Goal: Task Accomplishment & Management: Complete application form

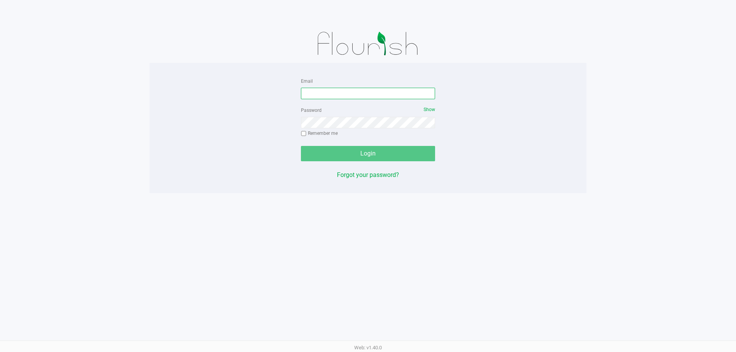
click at [335, 92] on input "Email" at bounding box center [368, 93] width 134 height 11
type input "[EMAIL_ADDRESS][DOMAIN_NAME]"
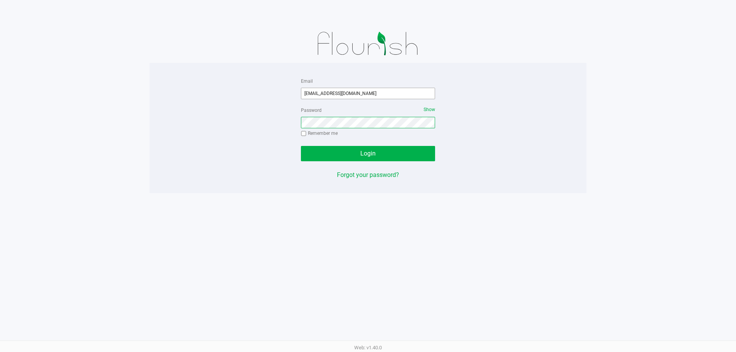
click at [301, 146] on button "Login" at bounding box center [368, 153] width 134 height 15
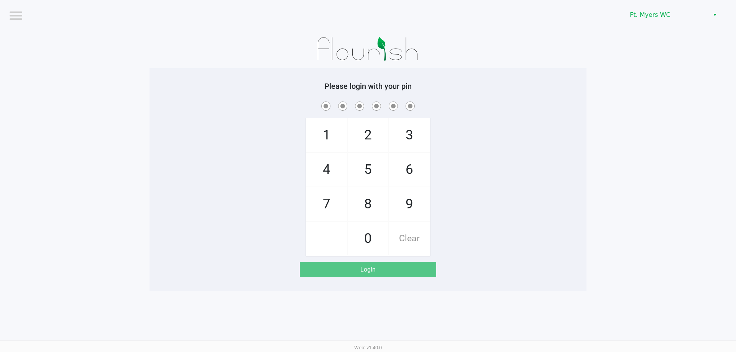
click at [336, 205] on span "7" at bounding box center [326, 204] width 41 height 34
checkbox input "true"
click at [383, 170] on span "5" at bounding box center [368, 170] width 41 height 34
checkbox input "true"
click at [407, 172] on span "6" at bounding box center [409, 170] width 41 height 34
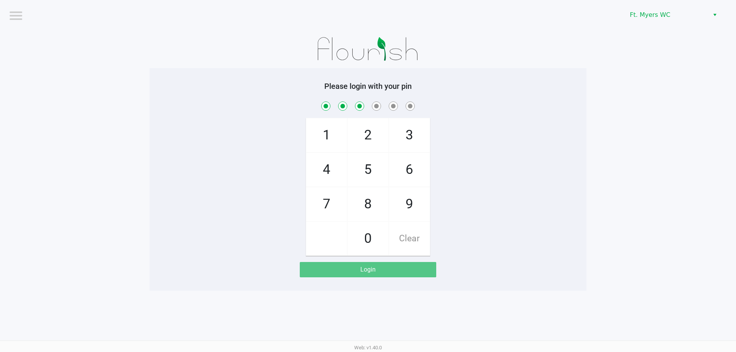
checkbox input "true"
click at [408, 172] on span "6" at bounding box center [409, 170] width 41 height 34
checkbox input "true"
click at [336, 169] on span "4" at bounding box center [326, 170] width 41 height 34
checkbox input "true"
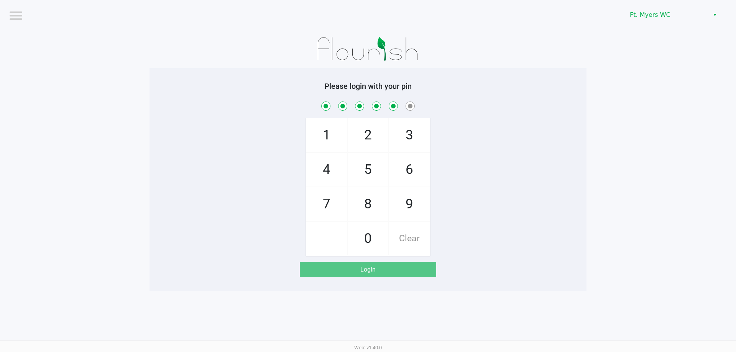
click at [422, 131] on span "3" at bounding box center [409, 135] width 41 height 34
checkbox input "true"
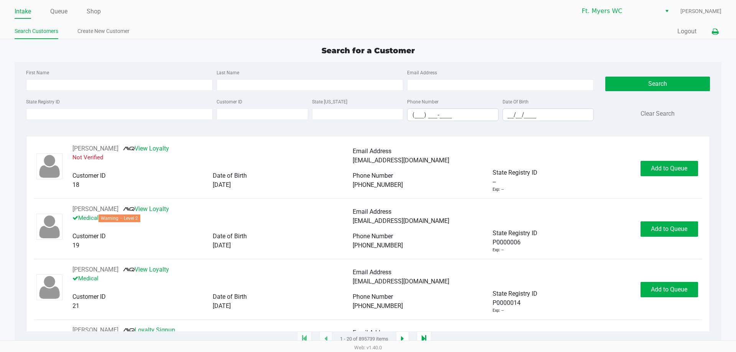
click at [713, 31] on icon at bounding box center [715, 31] width 7 height 5
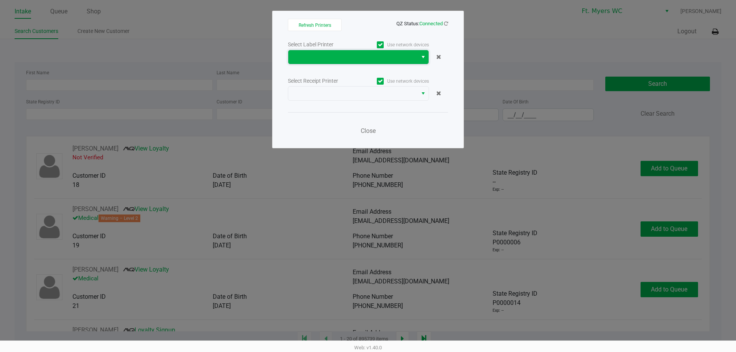
click at [329, 55] on span at bounding box center [353, 57] width 120 height 9
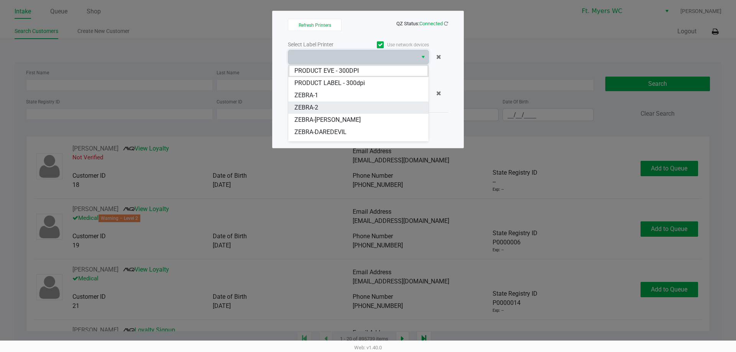
click at [339, 108] on li "ZEBRA-2" at bounding box center [358, 108] width 140 height 12
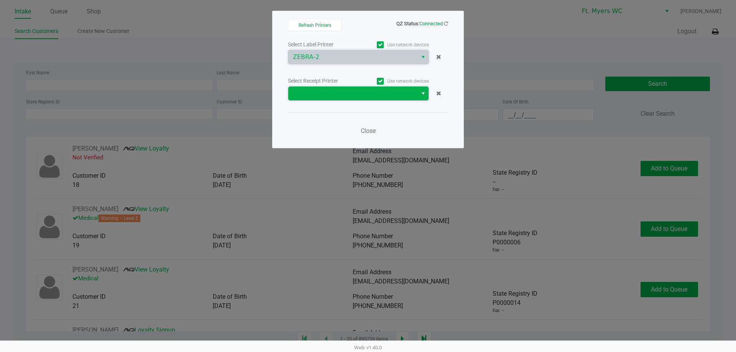
click at [337, 92] on span at bounding box center [353, 93] width 120 height 9
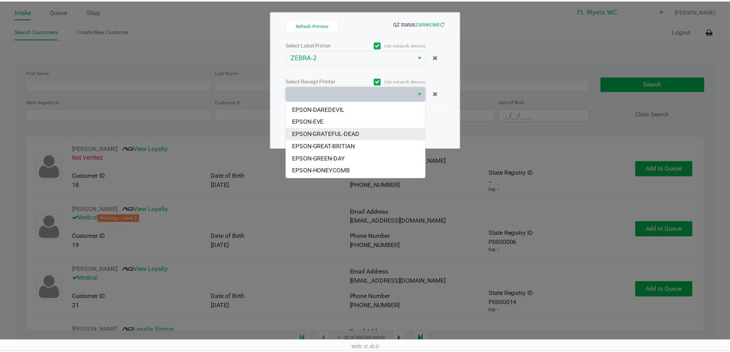
scroll to position [46, 0]
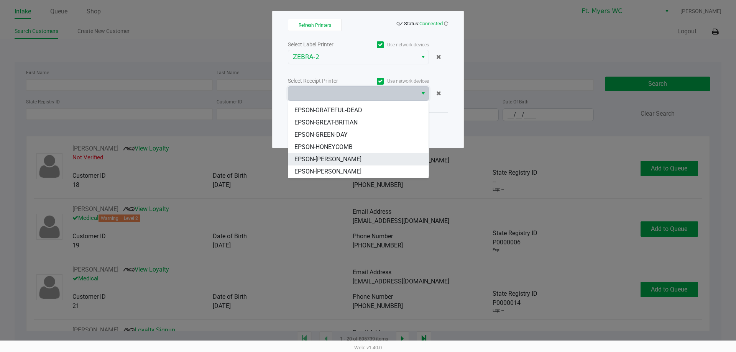
click at [354, 156] on li "EPSON-KATE-RYAN" at bounding box center [358, 159] width 140 height 12
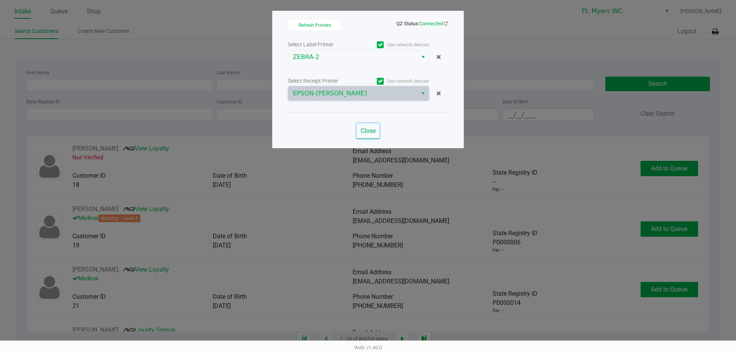
click at [375, 131] on span "Close" at bounding box center [368, 130] width 15 height 7
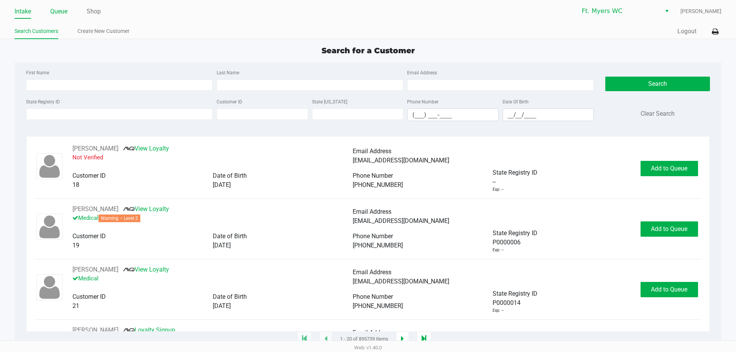
click at [62, 13] on link "Queue" at bounding box center [58, 11] width 17 height 11
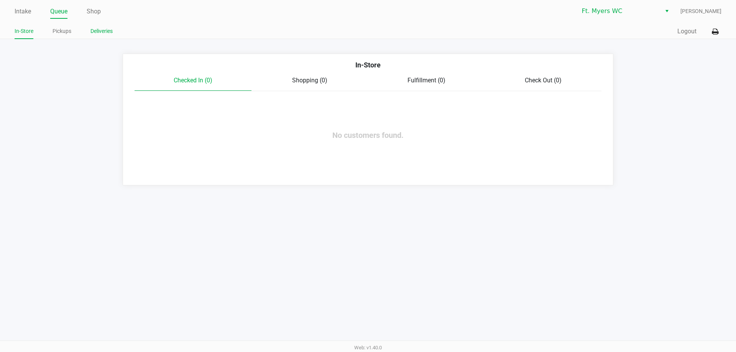
click at [92, 31] on link "Deliveries" at bounding box center [101, 31] width 22 height 10
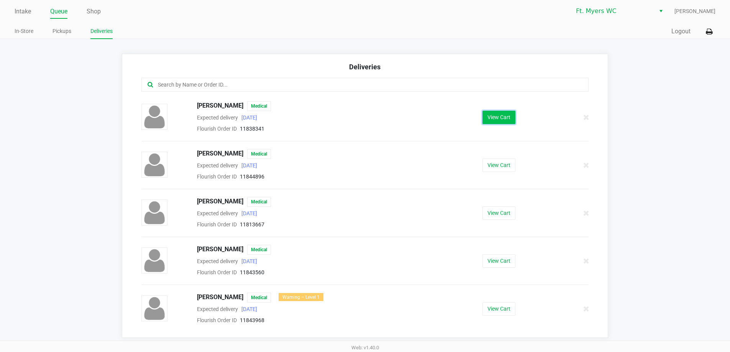
click at [500, 120] on button "View Cart" at bounding box center [499, 117] width 33 height 13
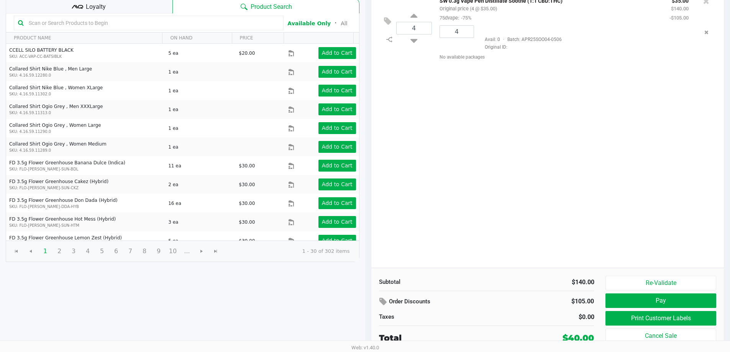
scroll to position [79, 0]
click at [666, 300] on button "Pay" at bounding box center [661, 300] width 110 height 15
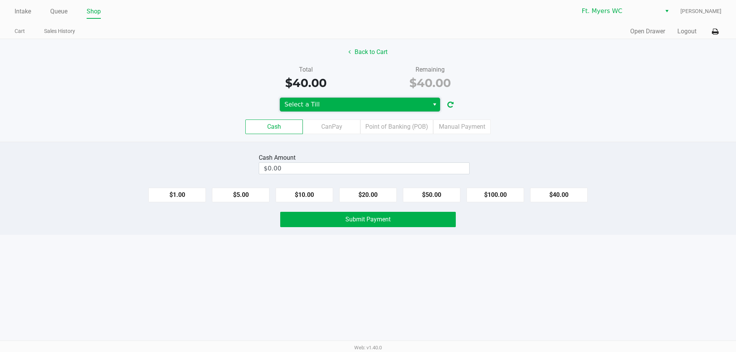
click at [348, 108] on span "Select a Till" at bounding box center [354, 104] width 140 height 9
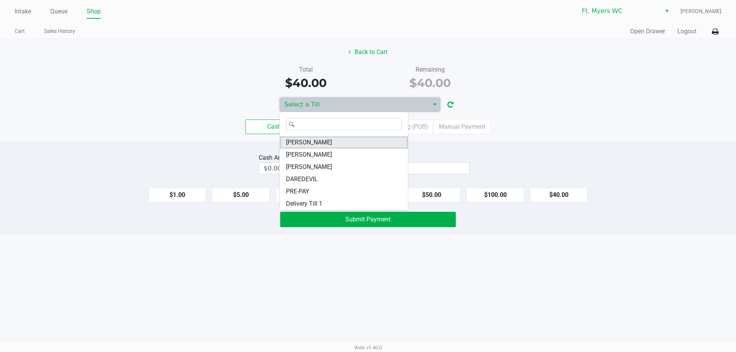
click at [337, 141] on li "KATE-RYAN" at bounding box center [344, 142] width 128 height 12
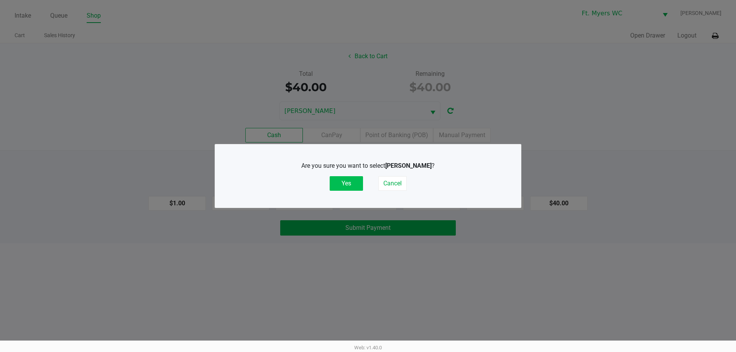
click at [345, 177] on button "Yes" at bounding box center [346, 183] width 33 height 15
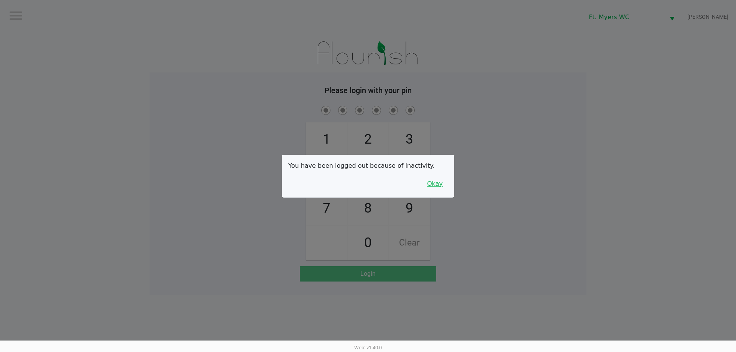
click at [438, 182] on button "Okay" at bounding box center [435, 184] width 26 height 15
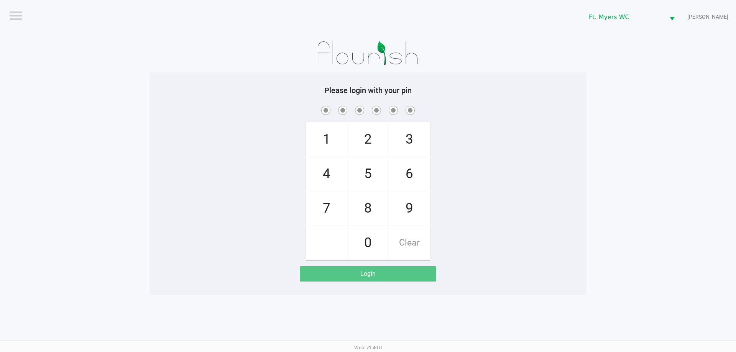
drag, startPoint x: 331, startPoint y: 205, endPoint x: 356, endPoint y: 179, distance: 36.1
click at [337, 204] on span "7" at bounding box center [326, 209] width 41 height 34
checkbox input "true"
click at [370, 174] on span "5" at bounding box center [368, 174] width 41 height 34
checkbox input "true"
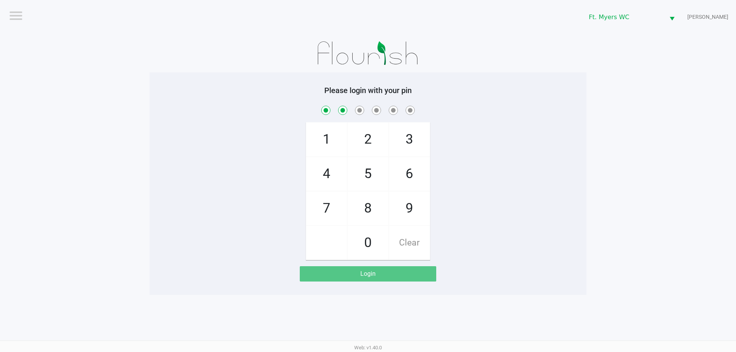
click at [412, 168] on span "6" at bounding box center [409, 174] width 41 height 34
checkbox input "true"
click at [412, 169] on span "6" at bounding box center [409, 174] width 41 height 34
checkbox input "true"
click at [337, 172] on span "4" at bounding box center [326, 174] width 41 height 34
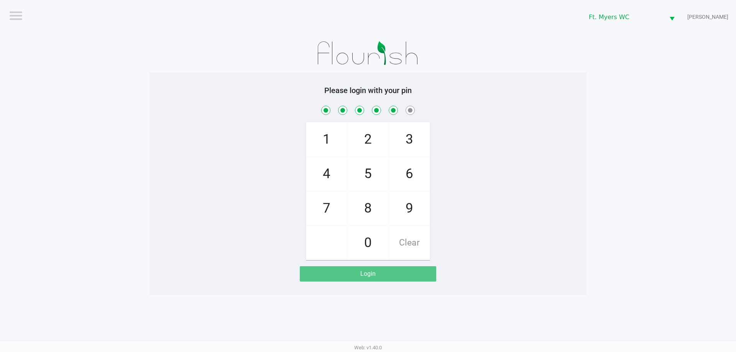
checkbox input "true"
click at [414, 135] on span "3" at bounding box center [409, 140] width 41 height 34
checkbox input "true"
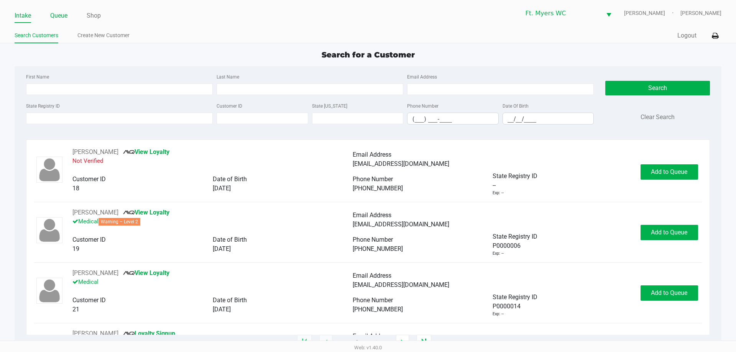
click at [60, 14] on link "Queue" at bounding box center [58, 15] width 17 height 11
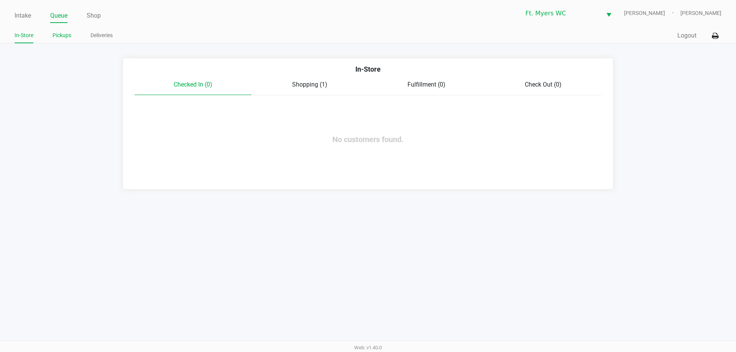
click at [64, 32] on link "Pickups" at bounding box center [62, 36] width 19 height 10
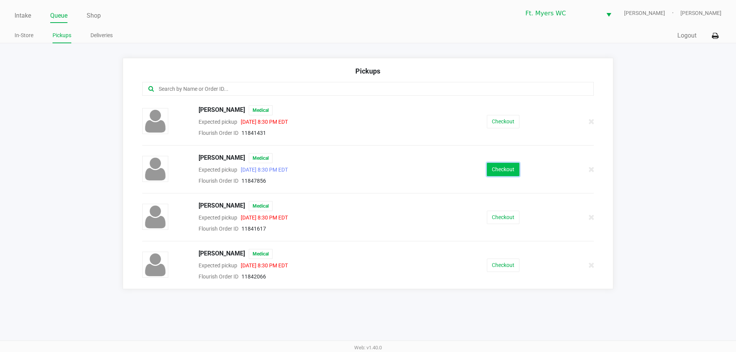
click at [508, 168] on button "Checkout" at bounding box center [503, 169] width 33 height 13
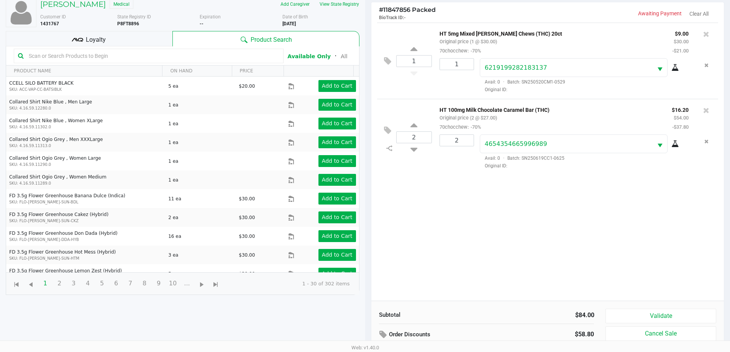
scroll to position [83, 0]
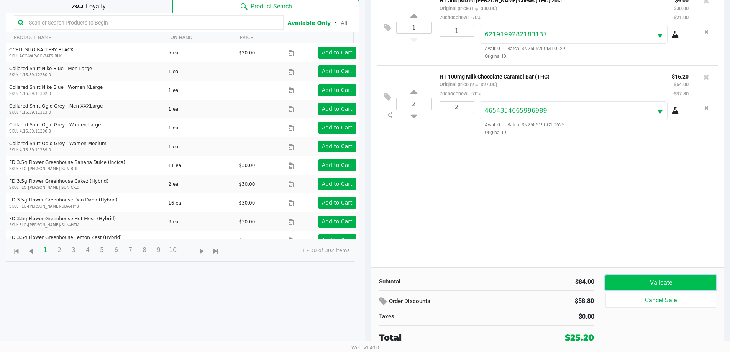
click at [667, 279] on button "Validate" at bounding box center [661, 283] width 110 height 15
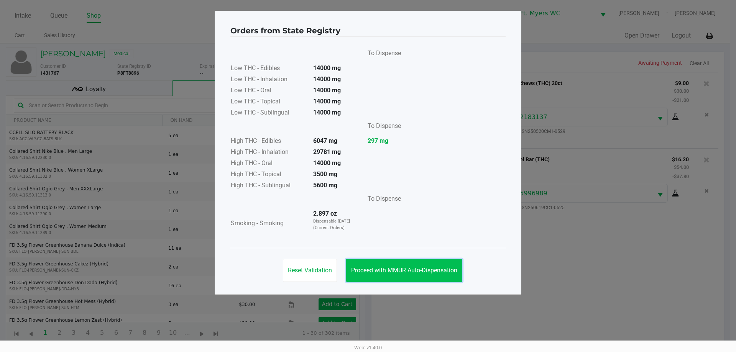
click at [400, 274] on button "Proceed with MMUR Auto-Dispensation" at bounding box center [404, 270] width 116 height 23
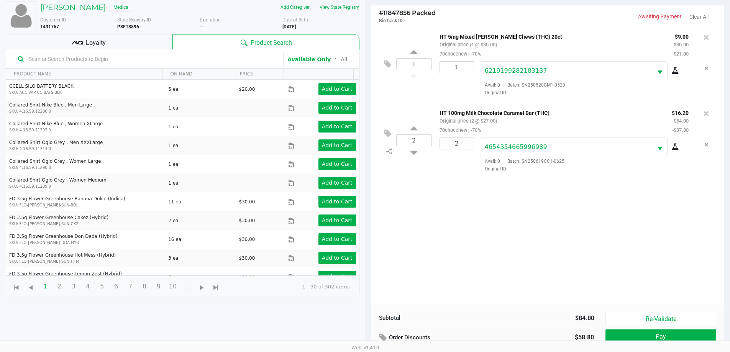
scroll to position [83, 0]
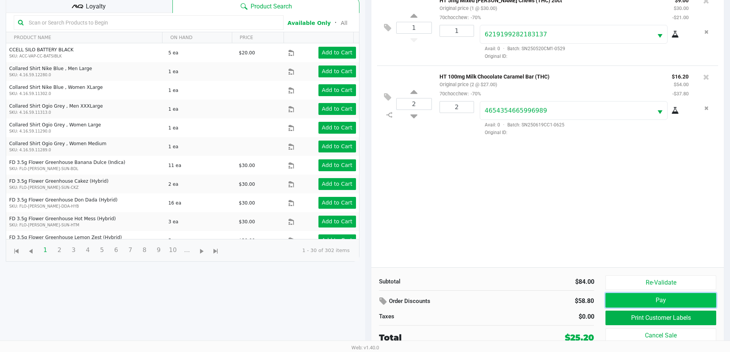
click at [657, 297] on button "Pay" at bounding box center [661, 300] width 110 height 15
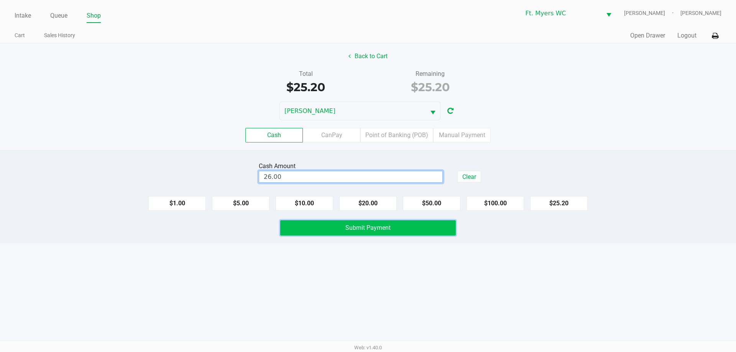
type input "$26.00"
click at [337, 232] on button "Submit Payment" at bounding box center [368, 227] width 176 height 15
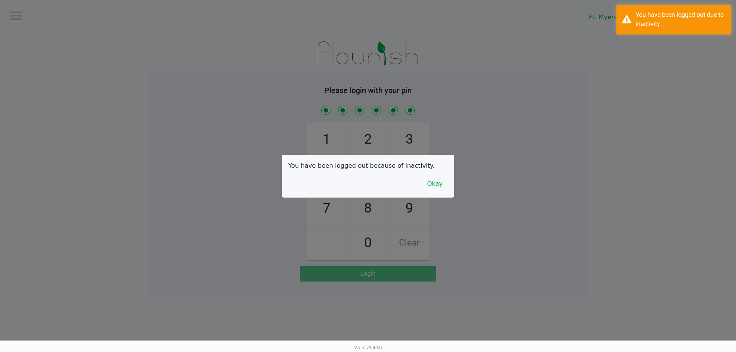
checkbox input "true"
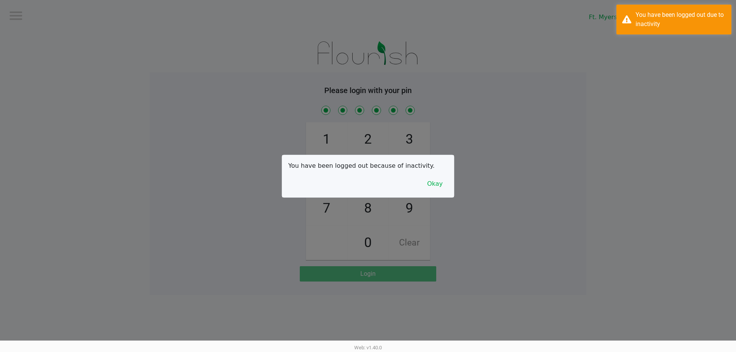
checkbox input "true"
checkbox input "false"
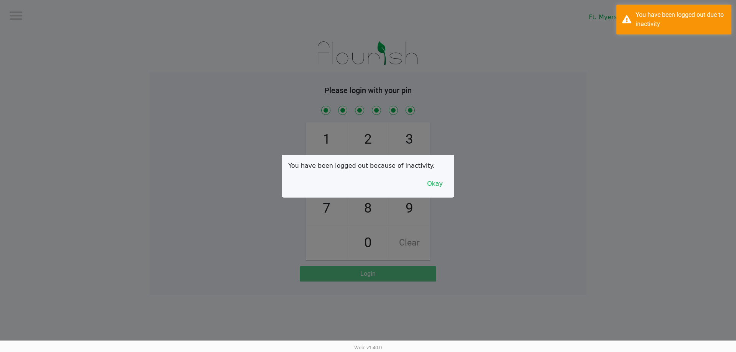
checkbox input "false"
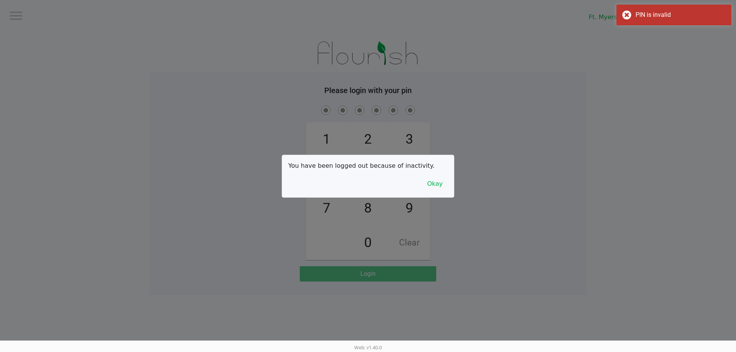
checkbox input "true"
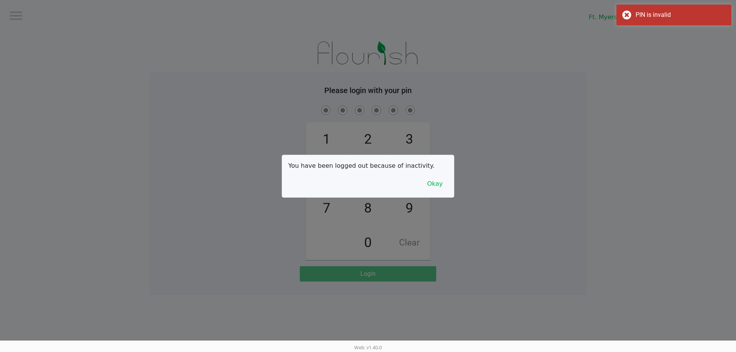
checkbox input "true"
checkbox input "false"
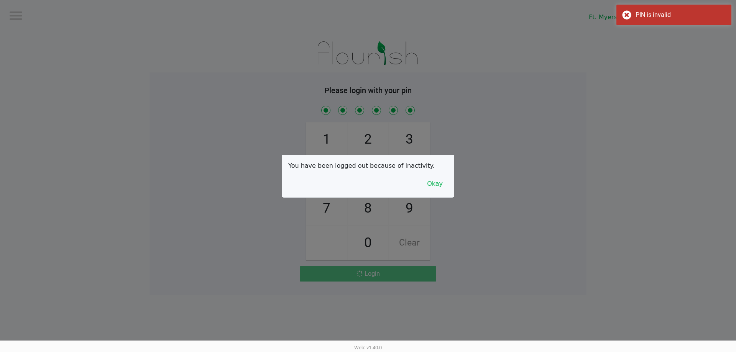
checkbox input "false"
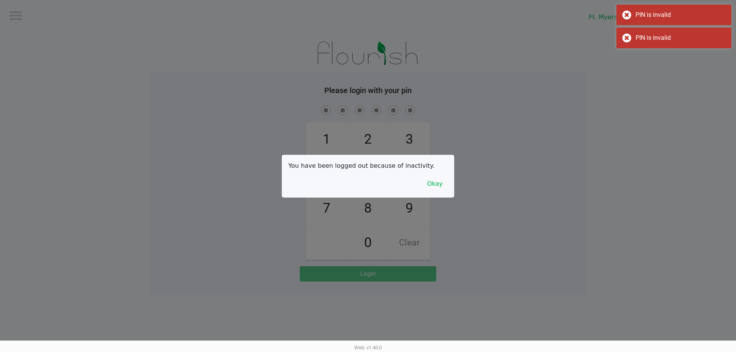
checkbox input "true"
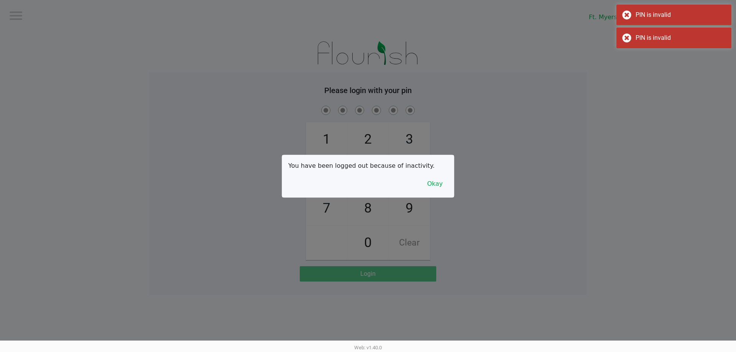
checkbox input "true"
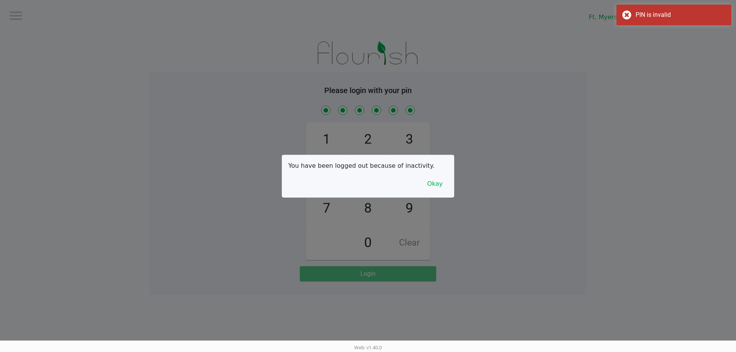
checkbox input "false"
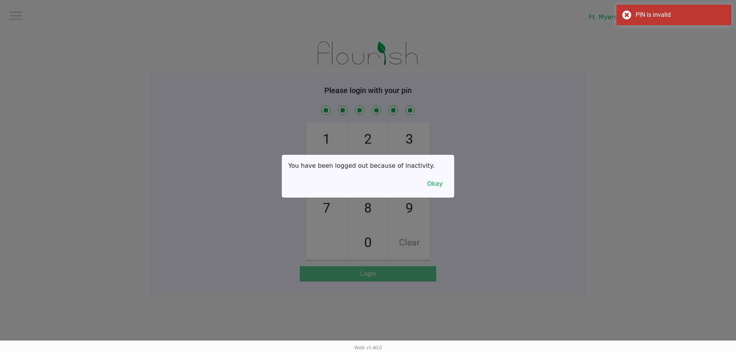
checkbox input "false"
click at [440, 184] on button "Okay" at bounding box center [435, 184] width 26 height 15
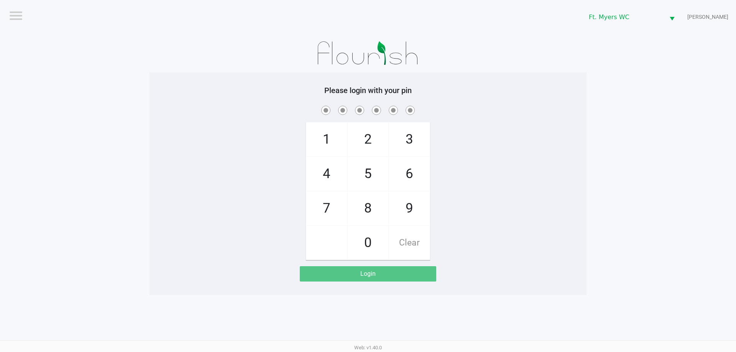
click at [334, 207] on span "7" at bounding box center [326, 209] width 41 height 34
checkbox input "true"
click at [360, 176] on span "5" at bounding box center [368, 174] width 41 height 34
checkbox input "true"
click at [406, 174] on span "6" at bounding box center [409, 174] width 41 height 34
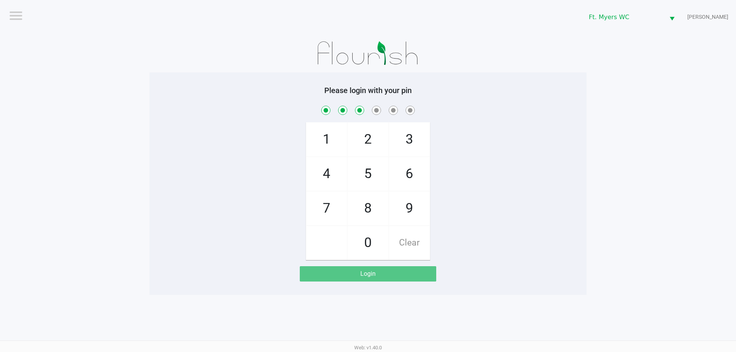
checkbox input "true"
click at [407, 174] on span "6" at bounding box center [409, 174] width 41 height 34
checkbox input "true"
click at [336, 173] on span "4" at bounding box center [326, 174] width 41 height 34
checkbox input "true"
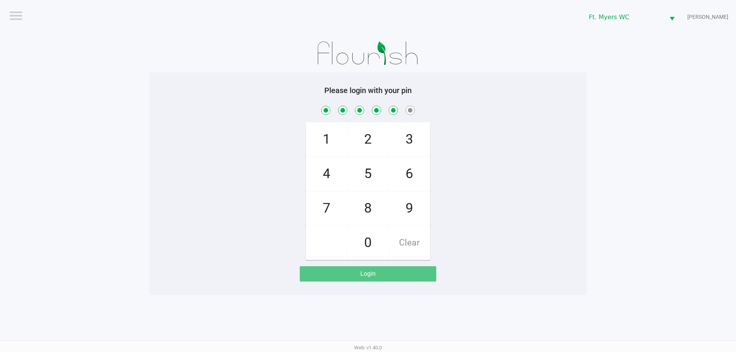
click at [412, 142] on span "3" at bounding box center [409, 140] width 41 height 34
checkbox input "true"
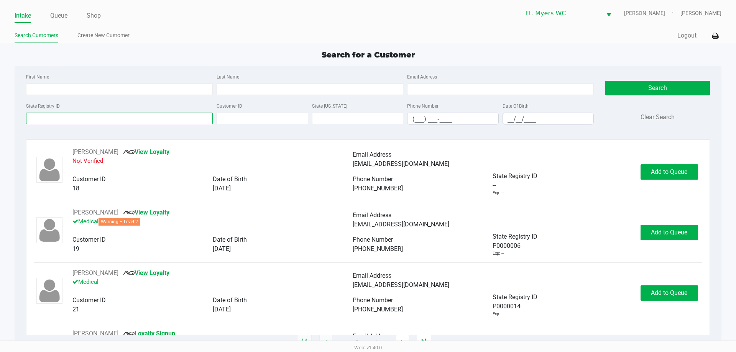
click at [63, 115] on input "State Registry ID" at bounding box center [119, 118] width 187 height 11
click at [69, 121] on input "State Registry ID" at bounding box center [119, 118] width 187 height 11
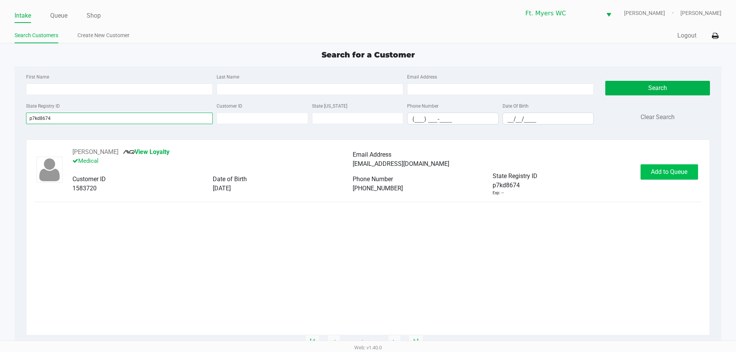
type input "p7kd8674"
click at [667, 169] on span "Add to Queue" at bounding box center [669, 171] width 36 height 7
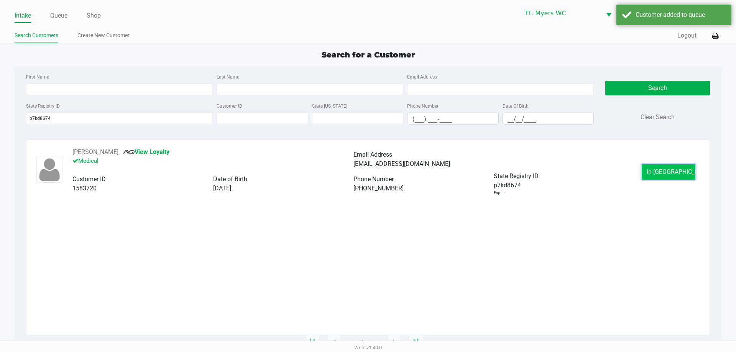
click at [660, 167] on button "In Queue" at bounding box center [669, 171] width 54 height 15
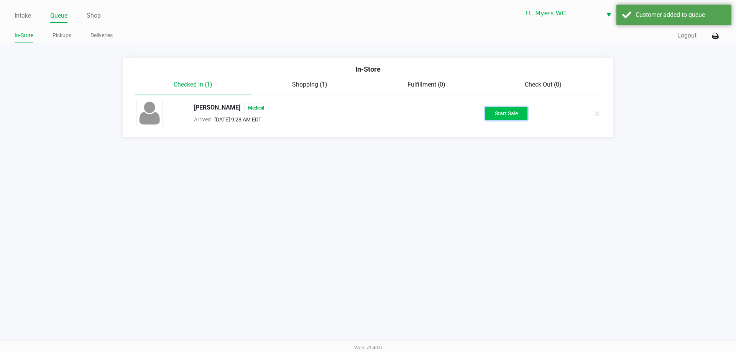
click at [509, 112] on button "Start Sale" at bounding box center [506, 113] width 42 height 13
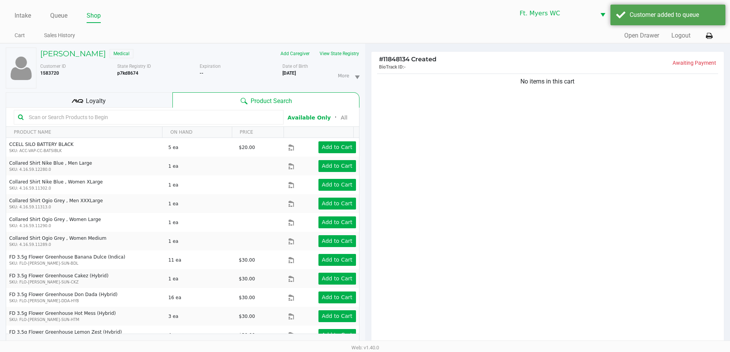
drag, startPoint x: 593, startPoint y: 169, endPoint x: 594, endPoint y: 161, distance: 7.8
click at [591, 169] on div "No items in this cart" at bounding box center [547, 211] width 353 height 278
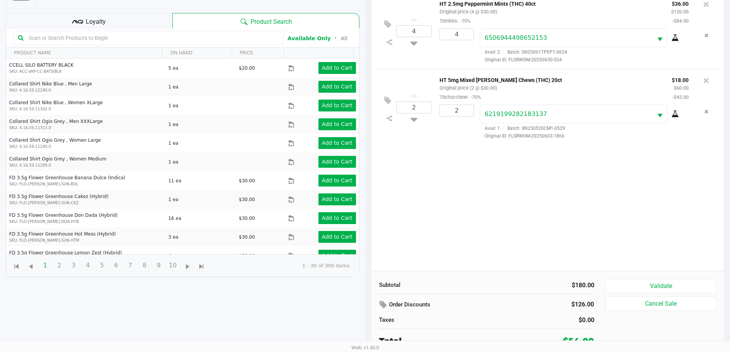
scroll to position [83, 0]
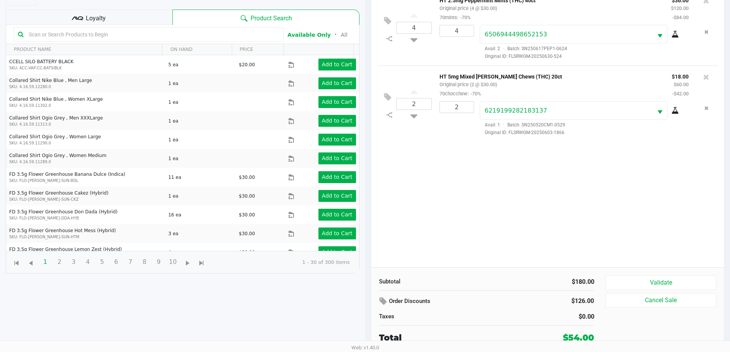
click at [637, 202] on div "4 HT 2.5mg Peppermint Mints (THC) 40ct Original price (4 @ $30.00) 70mints: -70…" at bounding box center [547, 128] width 353 height 278
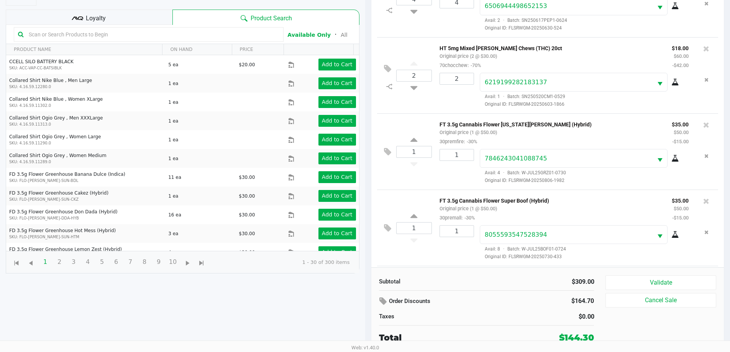
scroll to position [105, 0]
click at [388, 232] on icon at bounding box center [387, 229] width 7 height 9
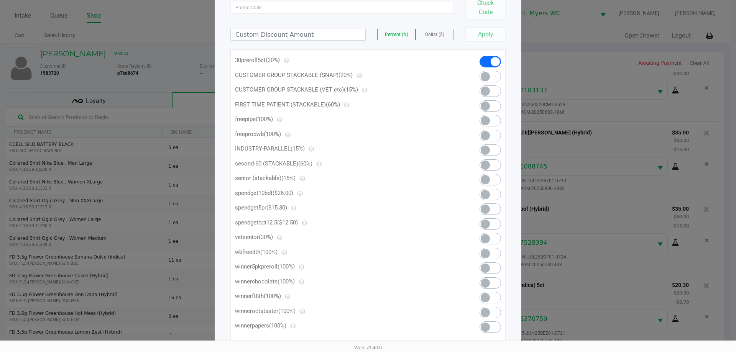
scroll to position [77, 0]
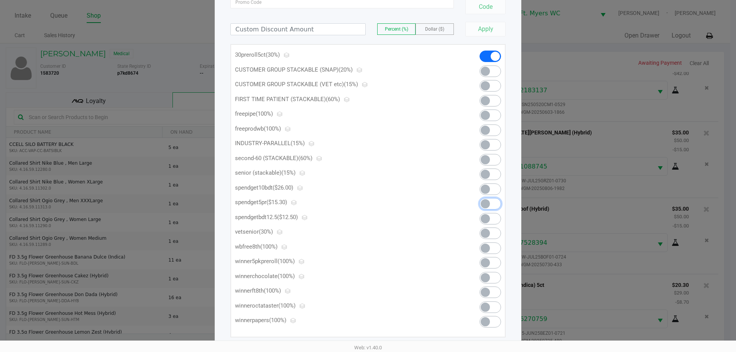
click at [490, 204] on span at bounding box center [490, 203] width 21 height 11
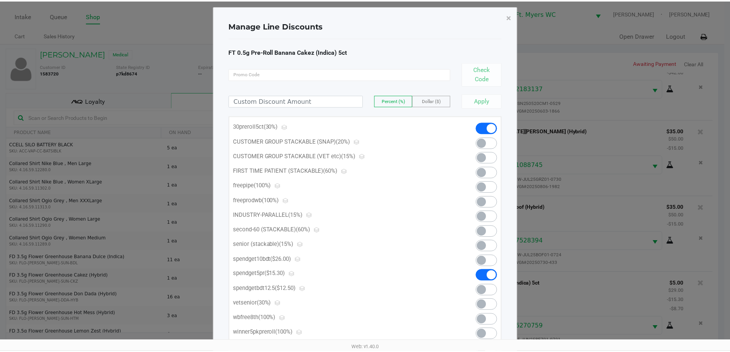
scroll to position [0, 0]
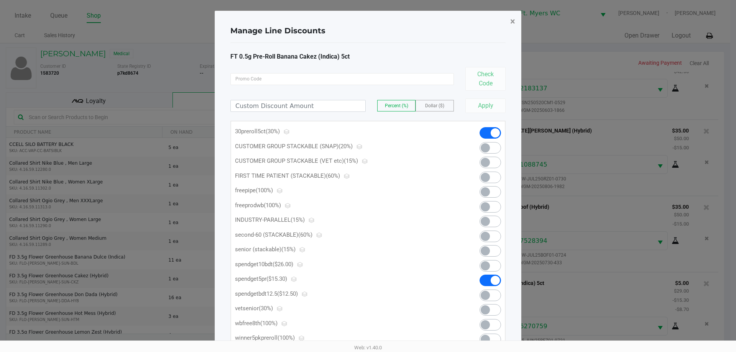
click at [514, 20] on span "×" at bounding box center [512, 21] width 5 height 11
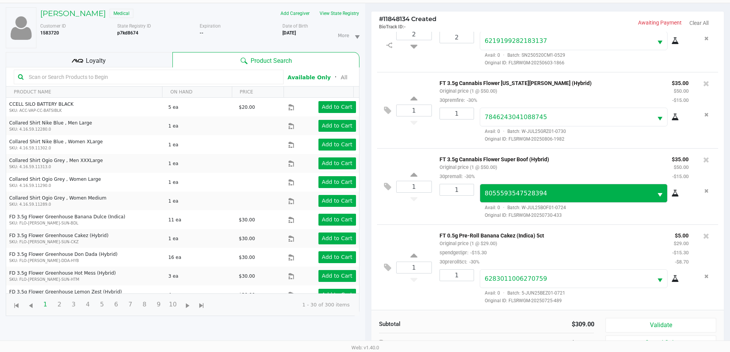
scroll to position [83, 0]
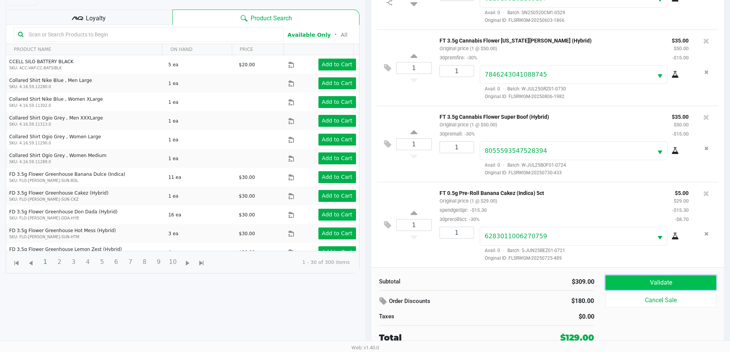
click at [677, 283] on button "Validate" at bounding box center [661, 283] width 110 height 15
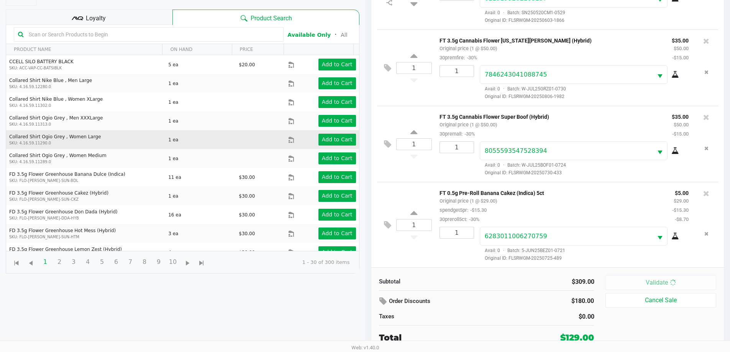
scroll to position [0, 0]
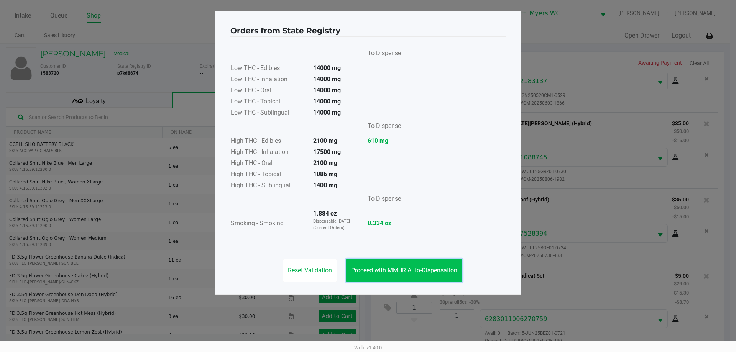
click at [419, 267] on span "Proceed with MMUR Auto-Dispensation" at bounding box center [404, 270] width 106 height 7
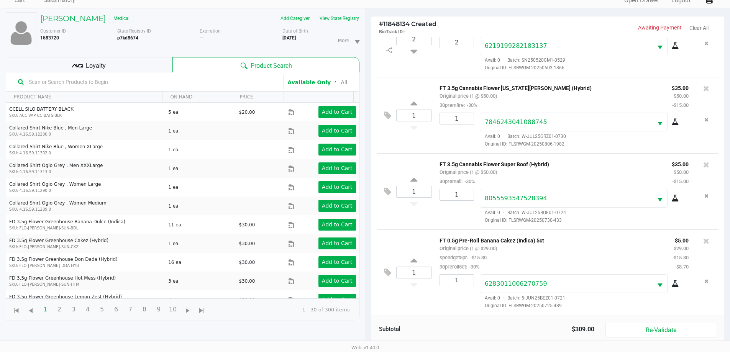
scroll to position [83, 0]
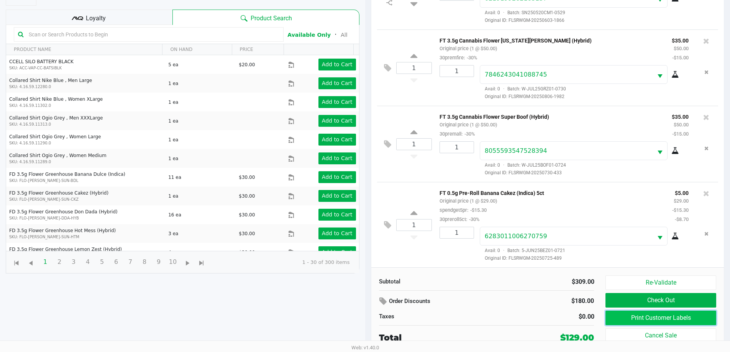
click at [641, 316] on button "Print Customer Labels" at bounding box center [661, 318] width 110 height 15
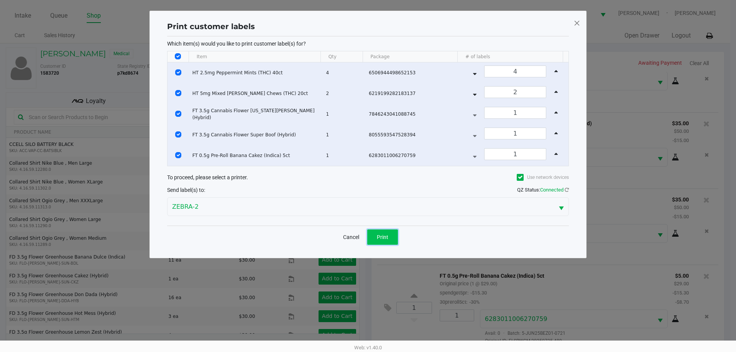
click at [384, 234] on span "Print" at bounding box center [382, 237] width 11 height 6
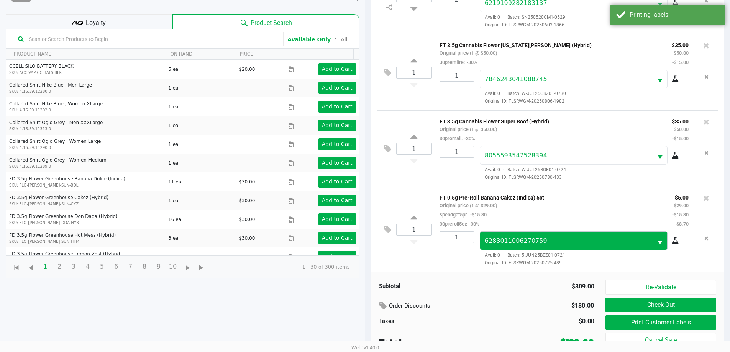
scroll to position [83, 0]
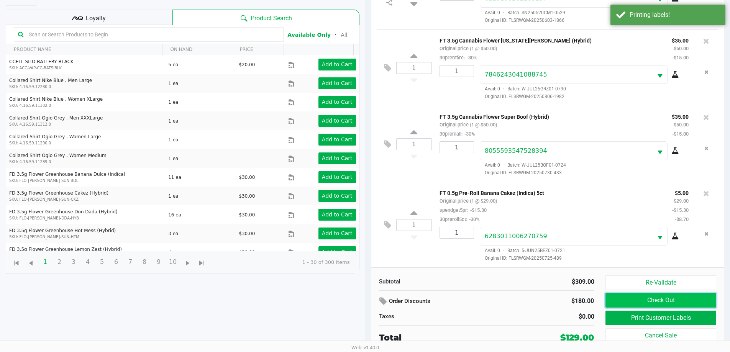
click at [688, 299] on button "Check Out" at bounding box center [661, 300] width 110 height 15
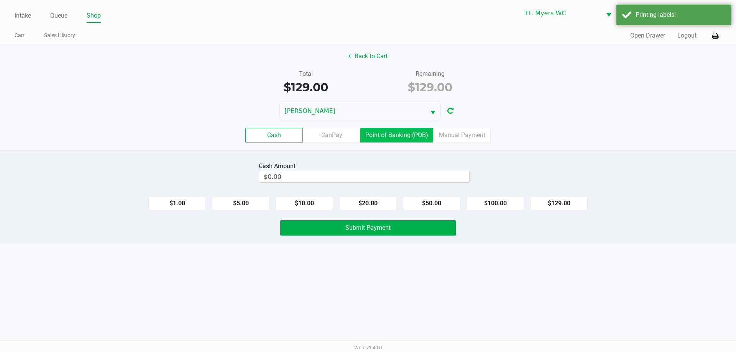
click at [402, 132] on label "Point of Banking (POB)" at bounding box center [396, 135] width 73 height 15
click at [0, 0] on 7 "Point of Banking (POB)" at bounding box center [0, 0] width 0 height 0
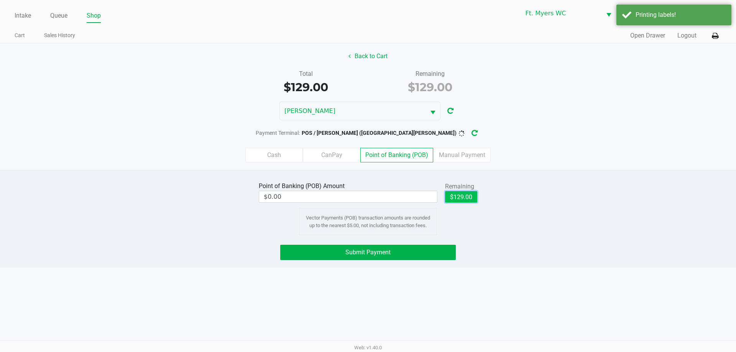
click at [452, 197] on button "$129.00" at bounding box center [461, 196] width 32 height 11
type input "$129.00"
click at [353, 254] on span "Submit Payment" at bounding box center [367, 252] width 45 height 7
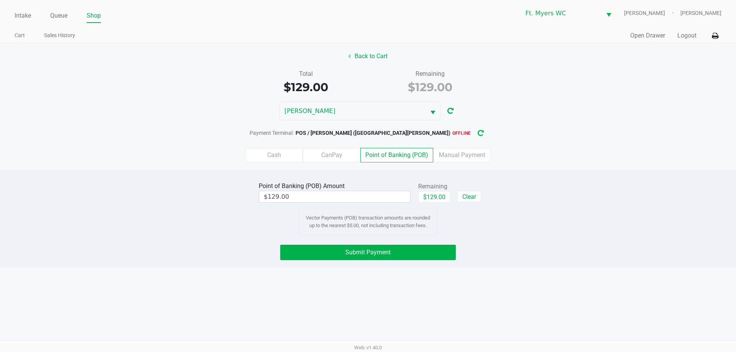
click at [478, 136] on icon "button" at bounding box center [481, 133] width 6 height 5
click at [361, 257] on button "Submit Payment" at bounding box center [368, 252] width 176 height 15
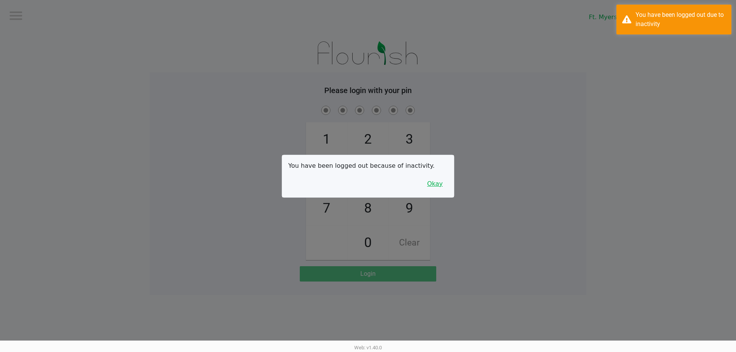
click at [437, 184] on button "Okay" at bounding box center [435, 184] width 26 height 15
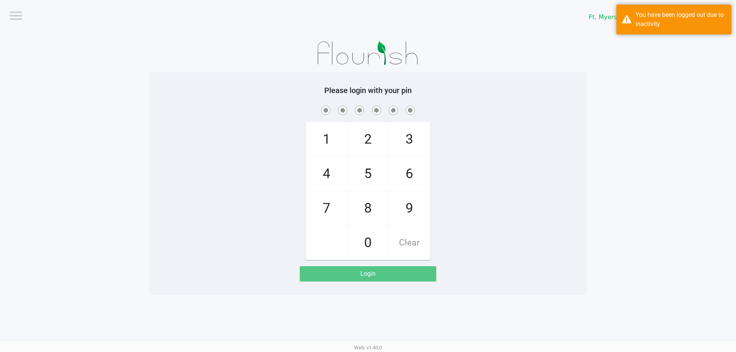
click at [336, 198] on span "7" at bounding box center [326, 209] width 41 height 34
checkbox input "true"
drag, startPoint x: 359, startPoint y: 179, endPoint x: 399, endPoint y: 176, distance: 40.4
click at [359, 179] on span "5" at bounding box center [368, 174] width 41 height 34
checkbox input "true"
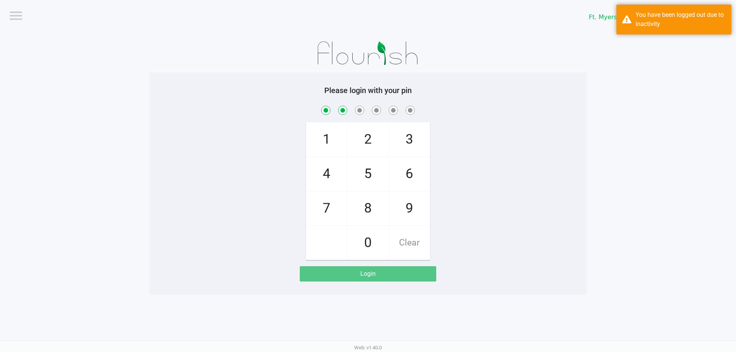
click at [401, 175] on span "6" at bounding box center [409, 174] width 41 height 34
checkbox input "true"
click at [405, 174] on span "6" at bounding box center [409, 174] width 41 height 34
checkbox input "true"
drag, startPoint x: 338, startPoint y: 168, endPoint x: 358, endPoint y: 162, distance: 20.7
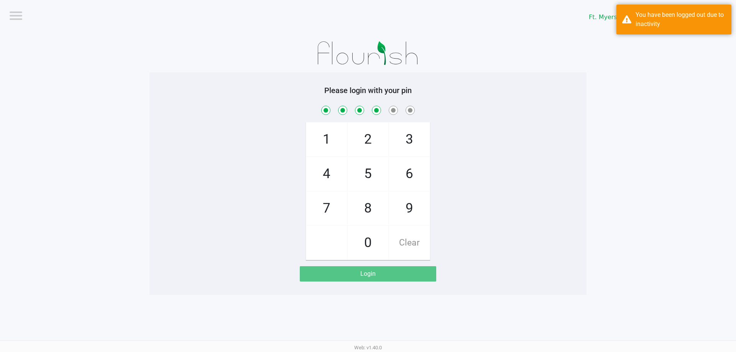
click at [337, 169] on span "4" at bounding box center [326, 174] width 41 height 34
checkbox input "true"
click at [409, 137] on span "3" at bounding box center [409, 140] width 41 height 34
checkbox input "true"
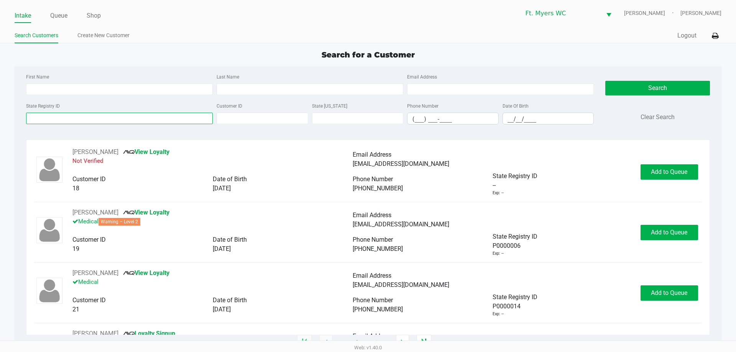
click at [100, 116] on input "State Registry ID" at bounding box center [119, 118] width 187 height 11
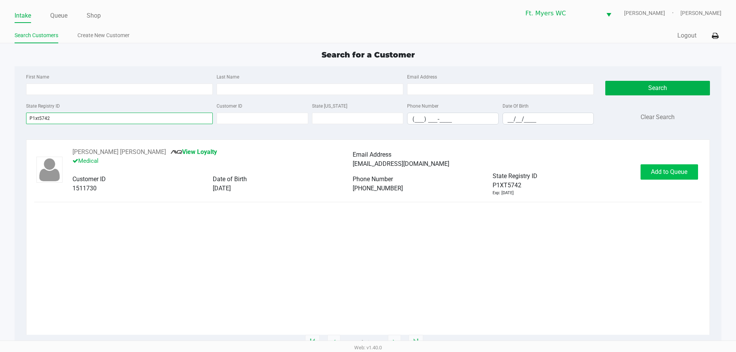
type input "P1xt5742"
click at [682, 173] on span "Add to Queue" at bounding box center [669, 171] width 36 height 7
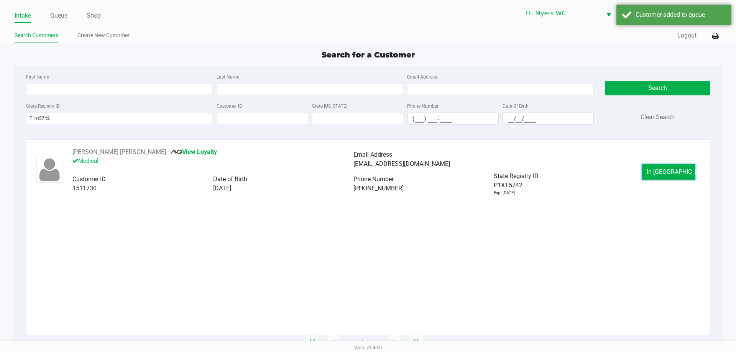
click at [682, 174] on button "In Queue" at bounding box center [669, 171] width 54 height 15
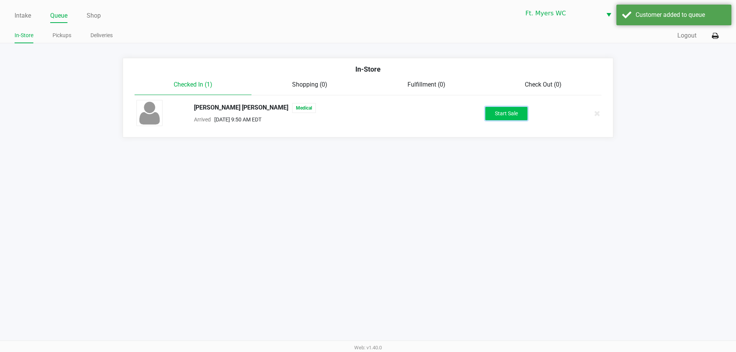
click at [524, 115] on button "Start Sale" at bounding box center [506, 113] width 42 height 13
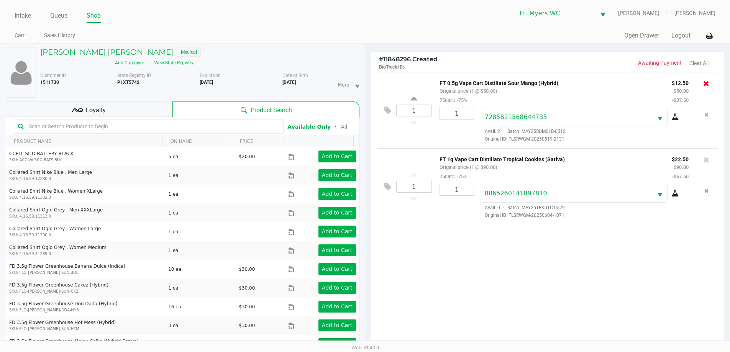
click at [707, 85] on icon at bounding box center [706, 84] width 6 height 8
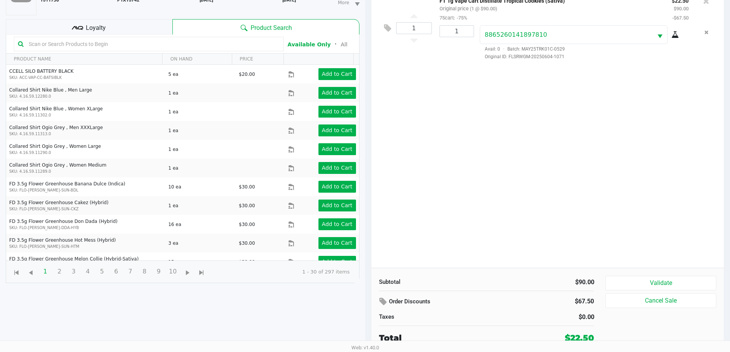
scroll to position [83, 0]
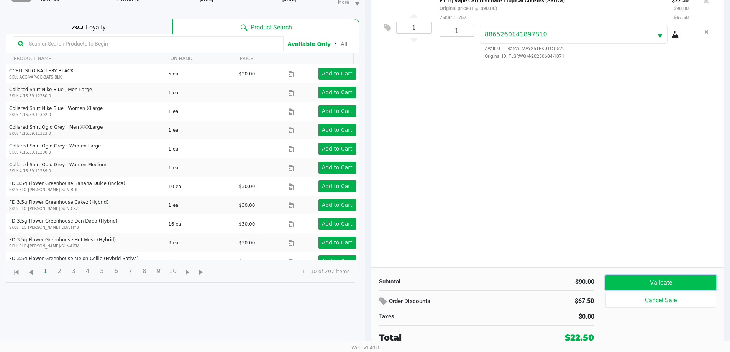
click at [639, 279] on button "Validate" at bounding box center [661, 283] width 110 height 15
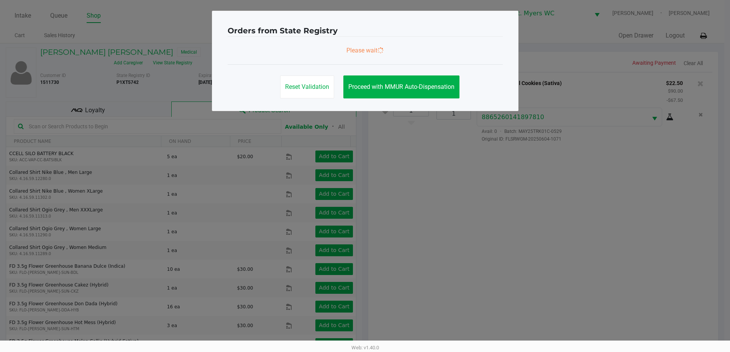
scroll to position [0, 0]
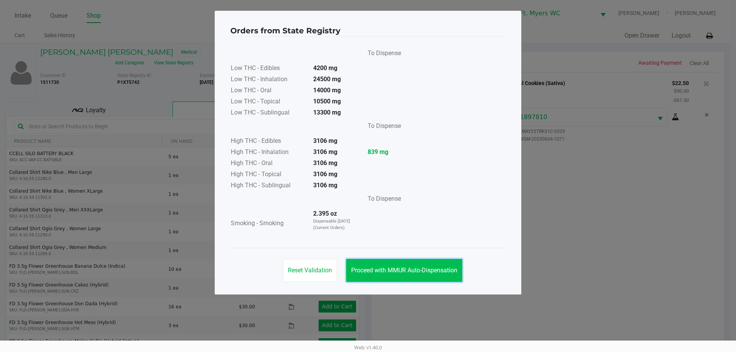
click at [419, 274] on button "Proceed with MMUR Auto-Dispensation" at bounding box center [404, 270] width 116 height 23
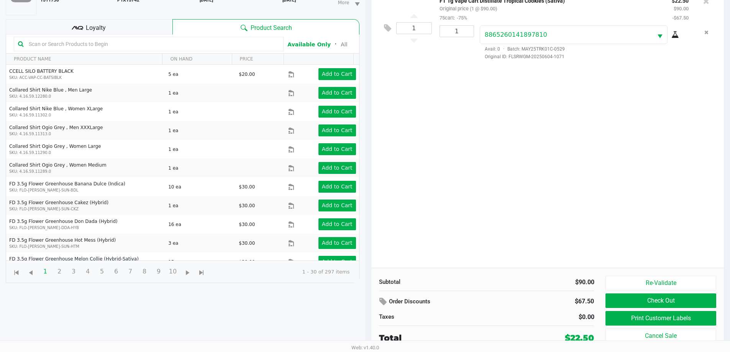
scroll to position [83, 0]
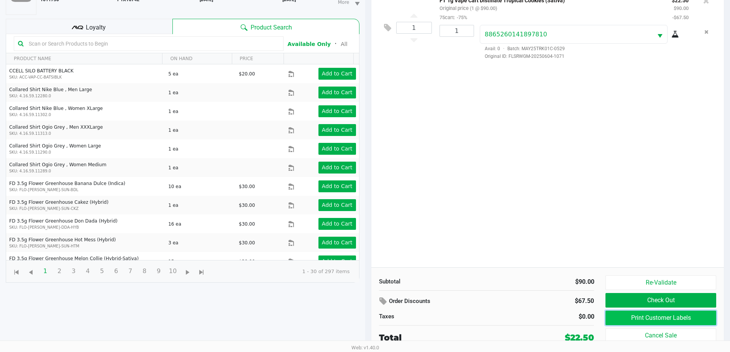
click at [679, 322] on button "Print Customer Labels" at bounding box center [661, 318] width 110 height 15
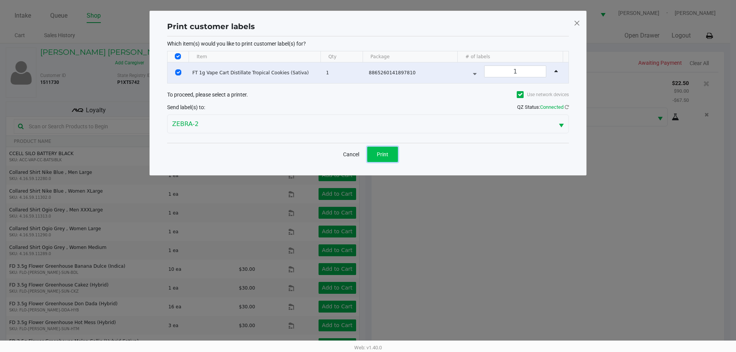
click at [390, 153] on button "Print" at bounding box center [382, 154] width 31 height 15
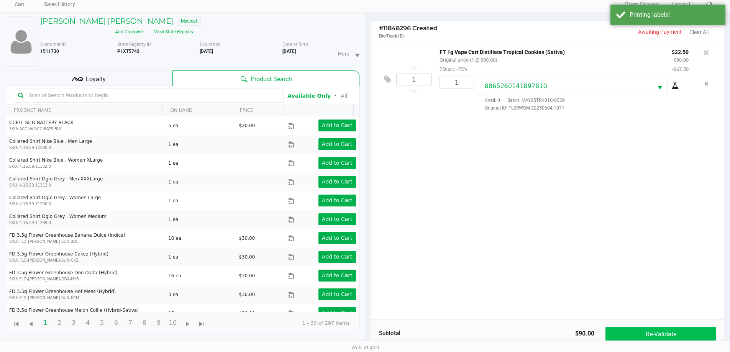
scroll to position [77, 0]
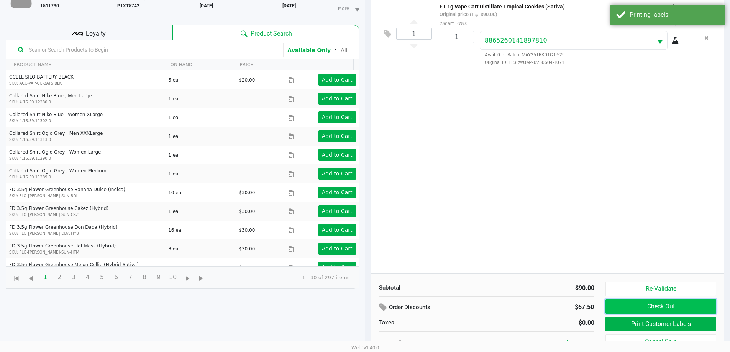
click at [691, 307] on button "Check Out" at bounding box center [661, 306] width 110 height 15
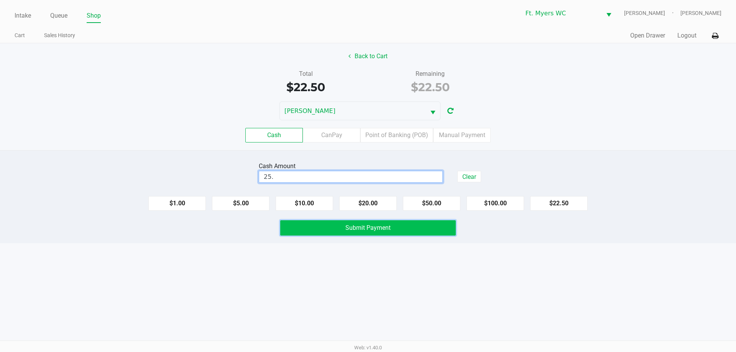
type input "$25.00"
click at [384, 225] on span "Submit Payment" at bounding box center [367, 227] width 45 height 7
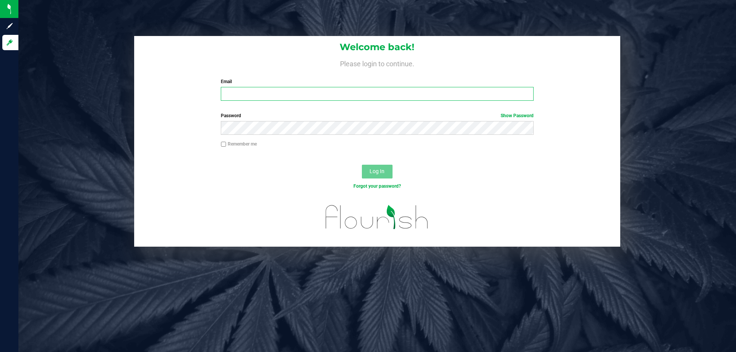
click at [259, 98] on input "Email" at bounding box center [377, 94] width 312 height 14
type input "[EMAIL_ADDRESS][DOMAIN_NAME]"
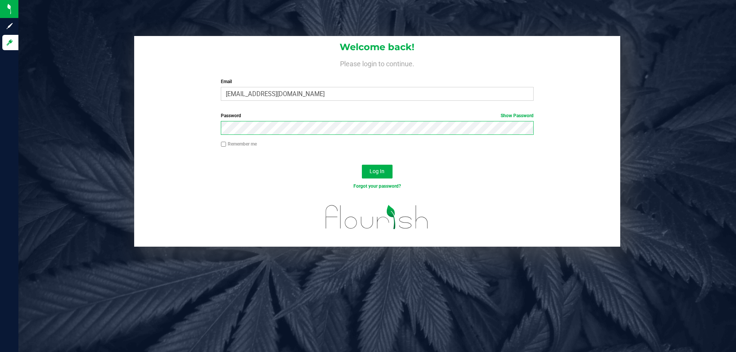
click at [362, 165] on button "Log In" at bounding box center [377, 172] width 31 height 14
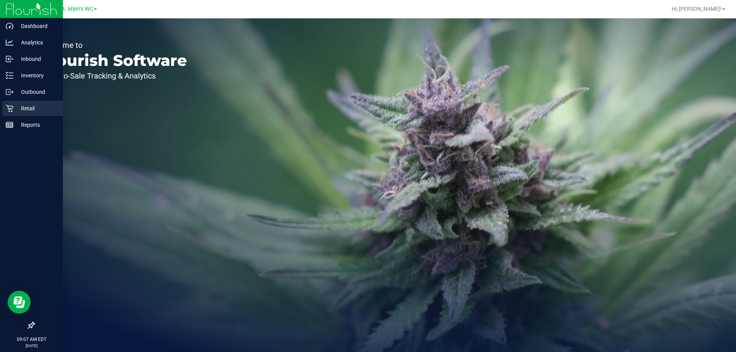
click at [24, 109] on p "Retail" at bounding box center [36, 108] width 46 height 9
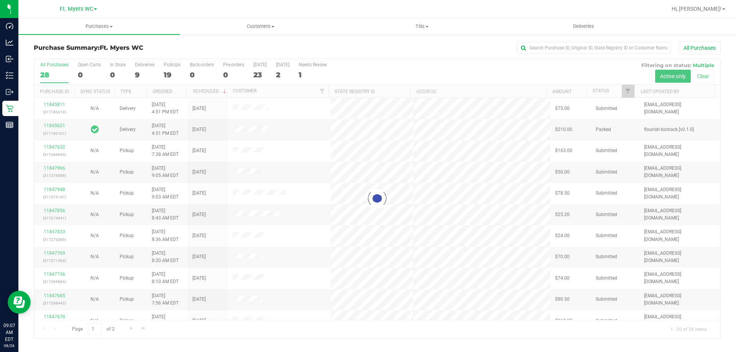
click at [139, 76] on div at bounding box center [377, 198] width 686 height 279
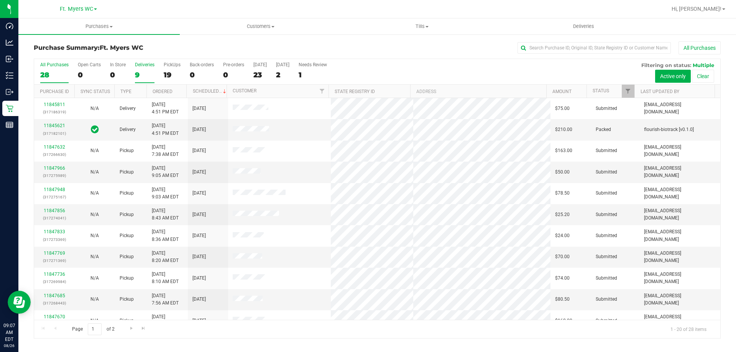
click at [136, 75] on div "9" at bounding box center [145, 75] width 20 height 9
click at [0, 0] on input "Deliveries 9" at bounding box center [0, 0] width 0 height 0
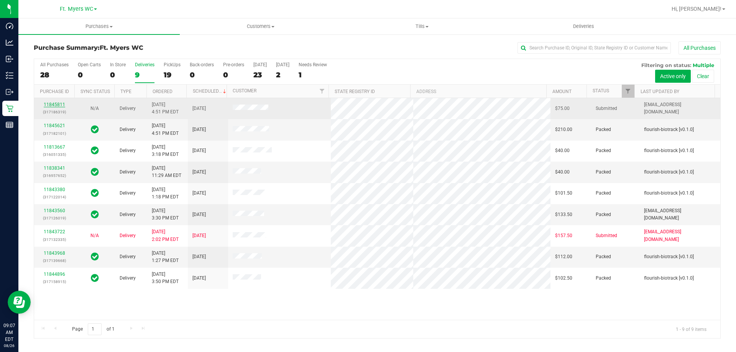
click at [51, 104] on link "11845811" at bounding box center [54, 104] width 21 height 5
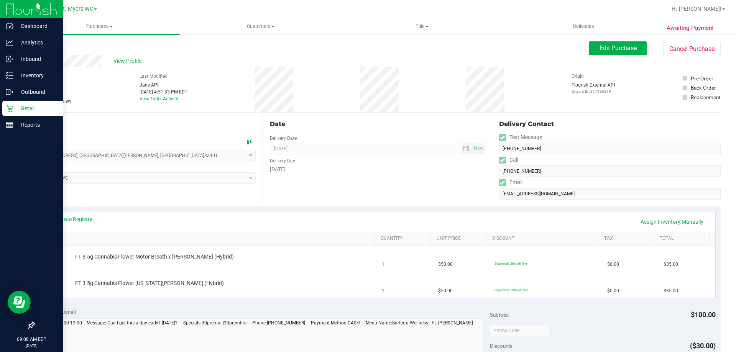
click at [41, 103] on div "Retail" at bounding box center [32, 108] width 61 height 15
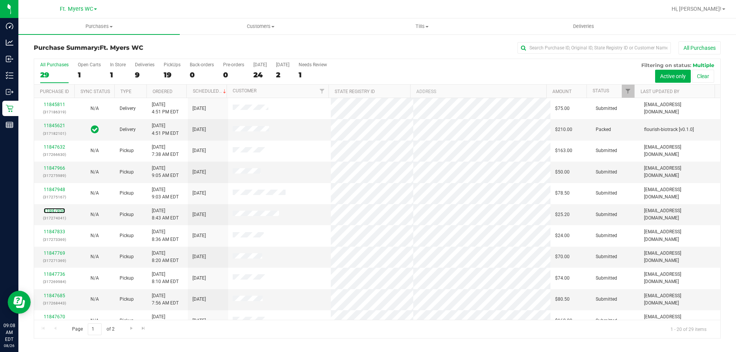
click at [53, 210] on link "11847856" at bounding box center [54, 210] width 21 height 5
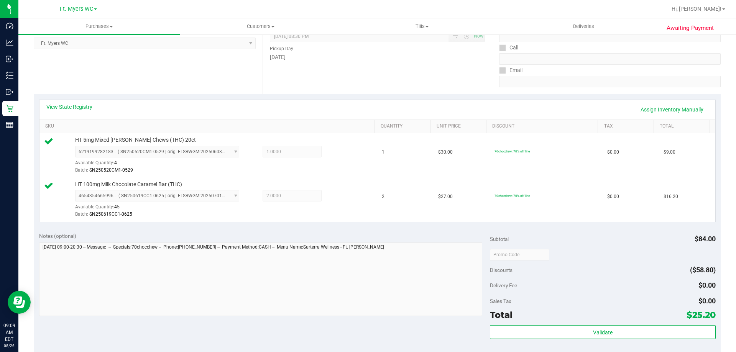
scroll to position [192, 0]
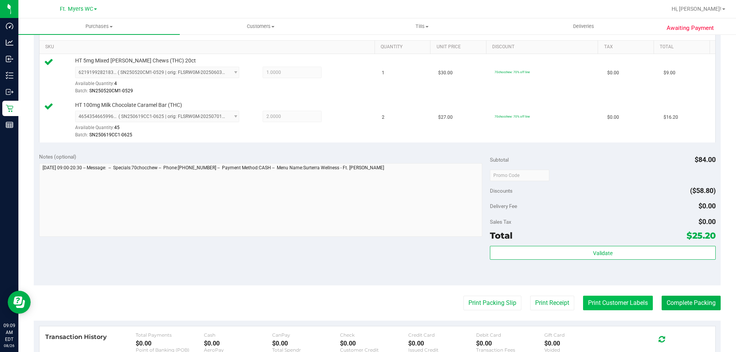
click at [615, 306] on button "Print Customer Labels" at bounding box center [618, 303] width 70 height 15
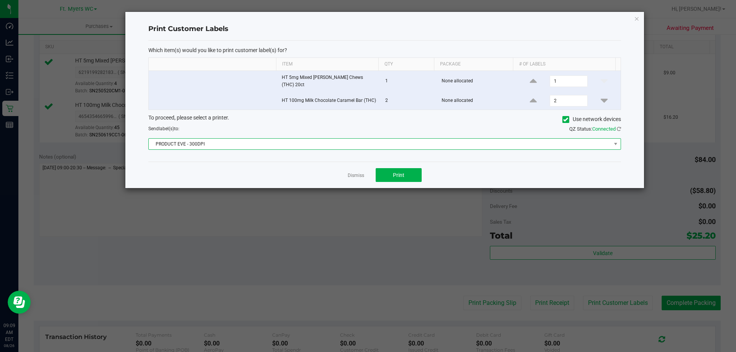
click at [266, 141] on span "PRODUCT EVE - 300DPI" at bounding box center [380, 144] width 462 height 11
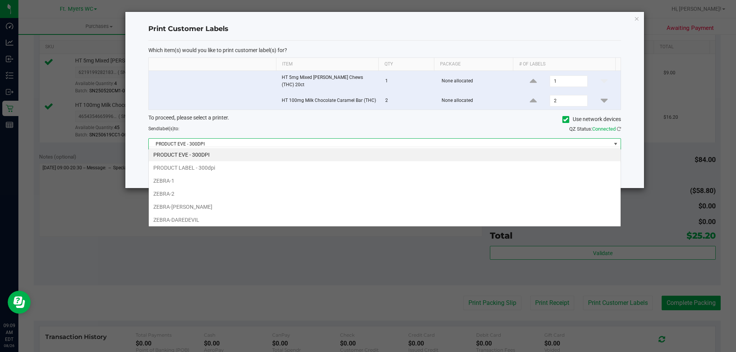
scroll to position [11, 472]
click at [232, 192] on li "ZEBRA-2" at bounding box center [385, 193] width 472 height 13
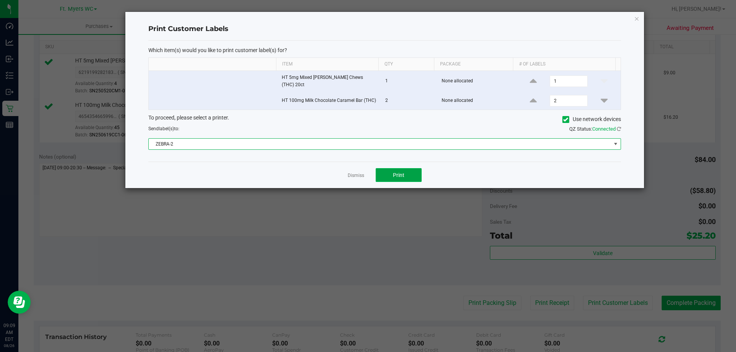
click at [406, 174] on button "Print" at bounding box center [399, 175] width 46 height 14
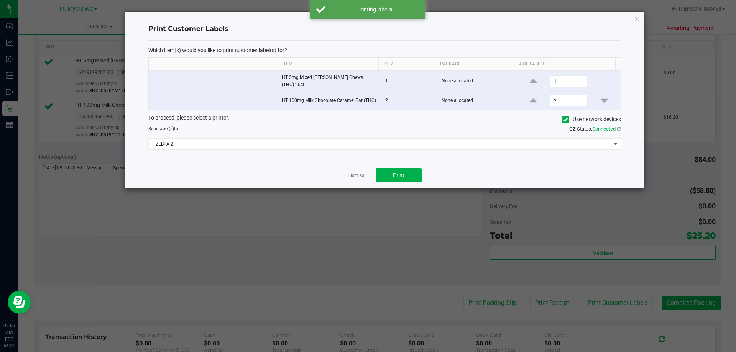
click at [358, 166] on div "Dismiss Print" at bounding box center [384, 175] width 473 height 26
click at [357, 172] on link "Dismiss" at bounding box center [356, 175] width 16 height 7
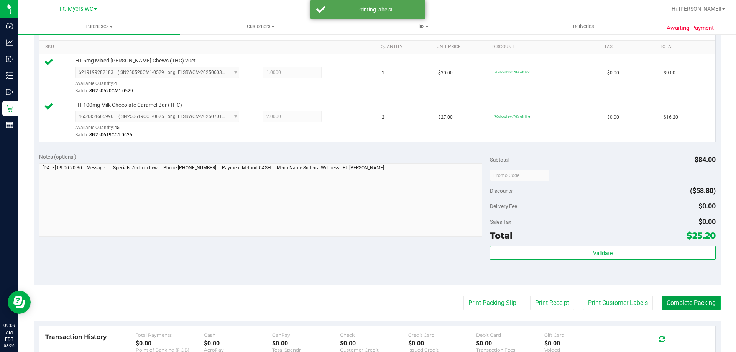
click at [676, 299] on button "Complete Packing" at bounding box center [691, 303] width 59 height 15
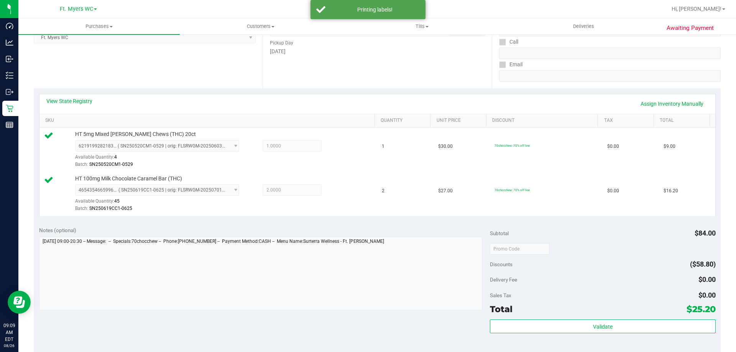
scroll to position [0, 0]
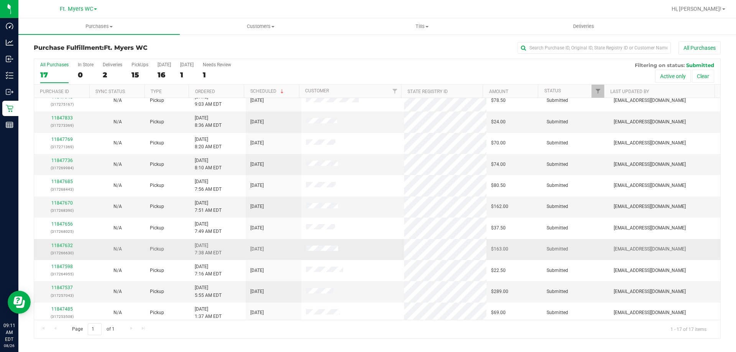
scroll to position [77, 0]
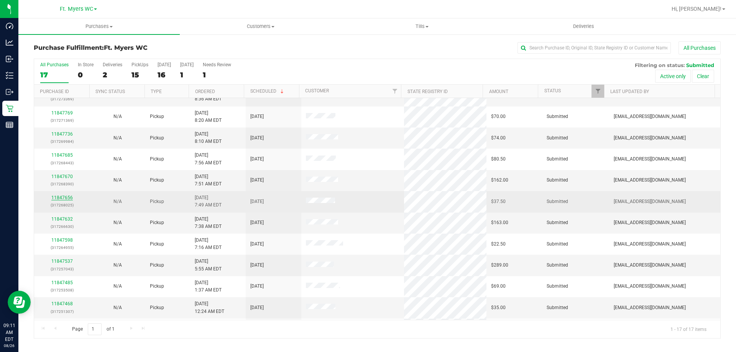
click at [66, 196] on link "11847656" at bounding box center [61, 197] width 21 height 5
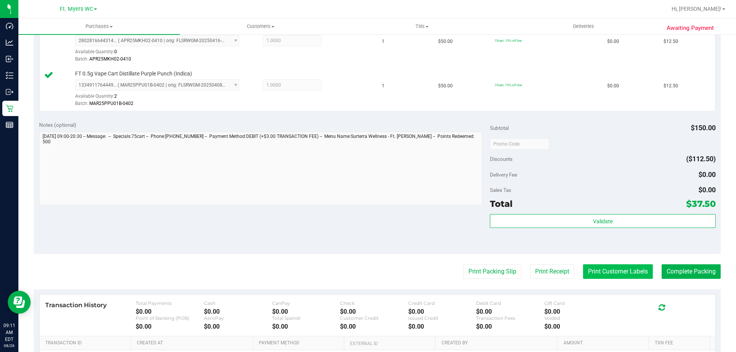
scroll to position [268, 0]
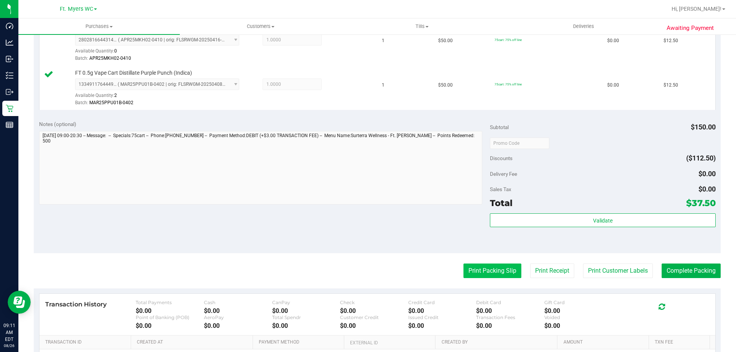
click at [477, 273] on button "Print Packing Slip" at bounding box center [492, 271] width 58 height 15
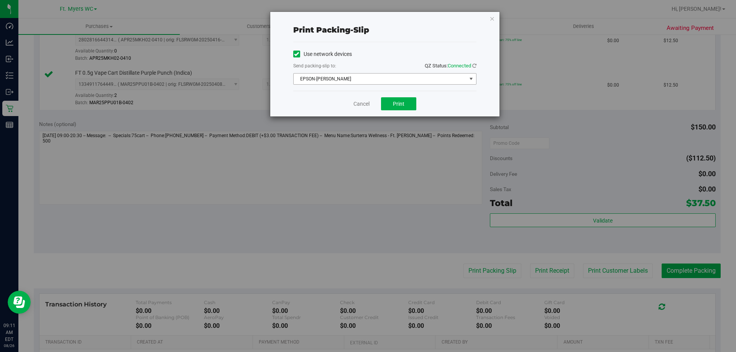
click at [389, 79] on span "EPSON-BEN-KING" at bounding box center [380, 79] width 173 height 11
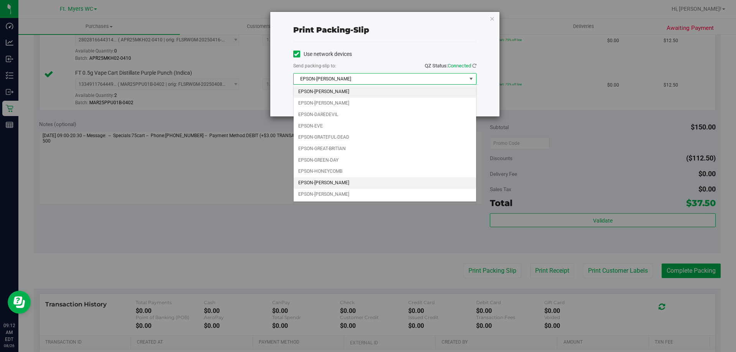
click at [391, 179] on li "EPSON-KATE-RYAN" at bounding box center [385, 182] width 182 height 11
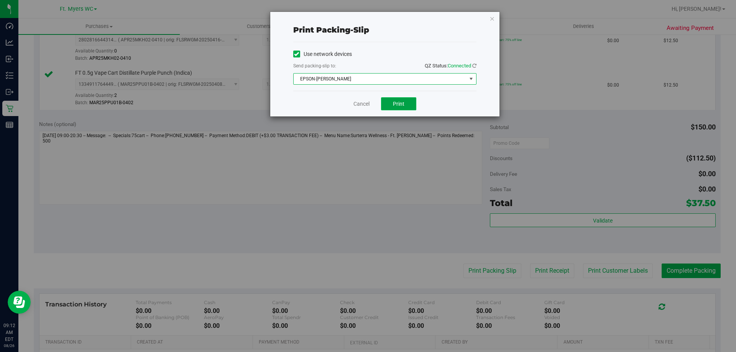
click at [401, 102] on span "Print" at bounding box center [398, 104] width 11 height 6
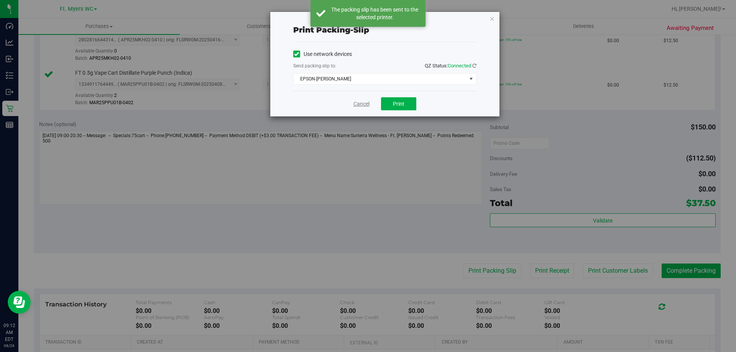
click at [356, 102] on link "Cancel" at bounding box center [361, 104] width 16 height 8
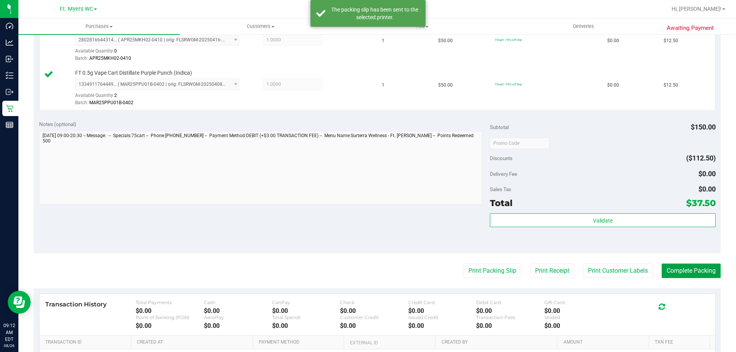
click at [691, 274] on button "Complete Packing" at bounding box center [691, 271] width 59 height 15
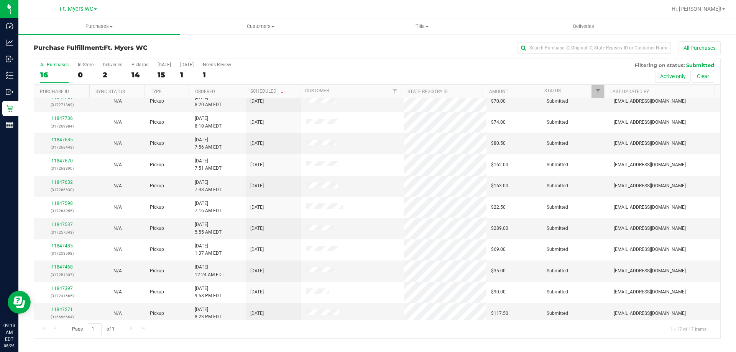
scroll to position [115, 0]
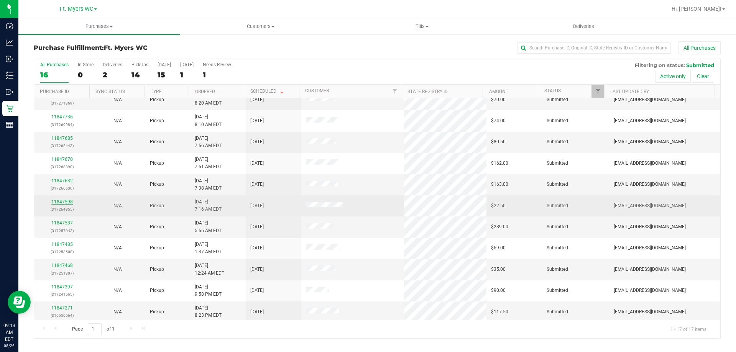
click at [66, 200] on link "11847598" at bounding box center [61, 201] width 21 height 5
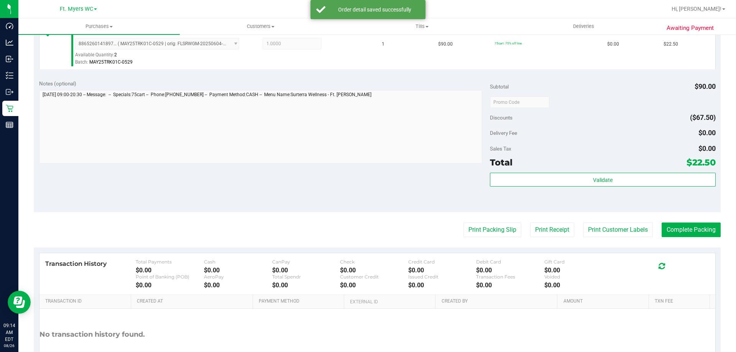
scroll to position [230, 0]
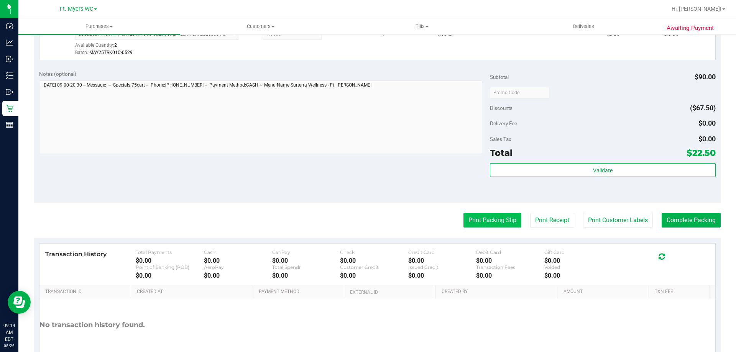
click at [487, 216] on button "Print Packing Slip" at bounding box center [492, 220] width 58 height 15
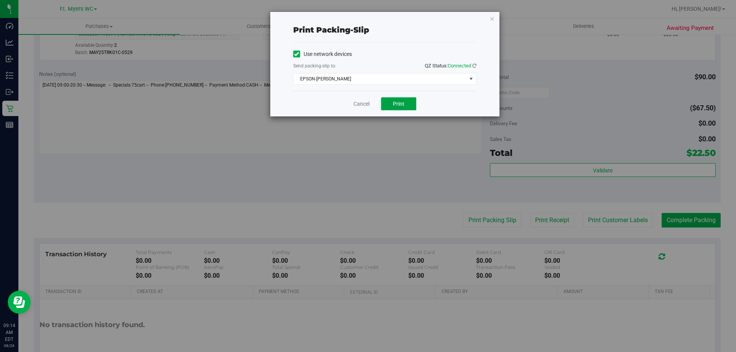
click at [402, 108] on button "Print" at bounding box center [398, 103] width 35 height 13
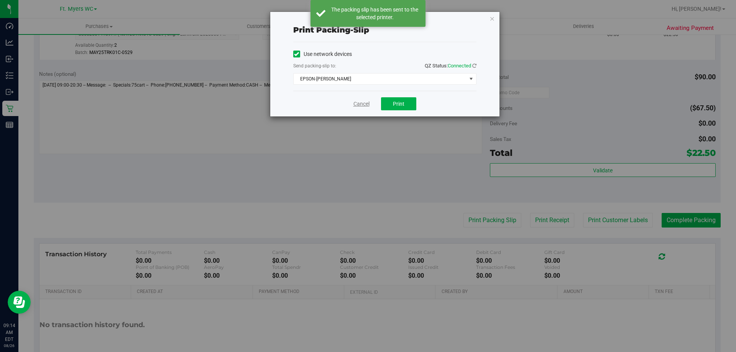
click at [355, 102] on link "Cancel" at bounding box center [361, 104] width 16 height 8
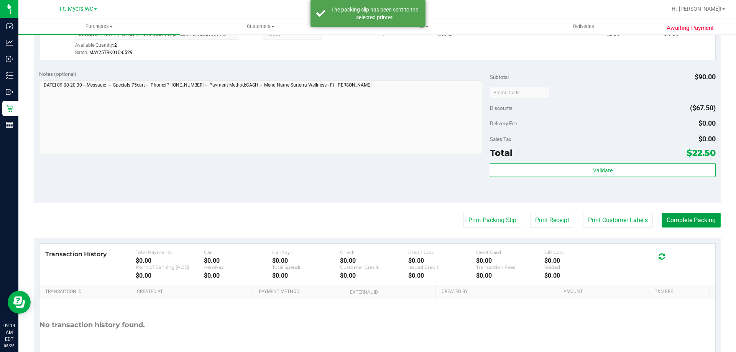
click at [692, 218] on button "Complete Packing" at bounding box center [691, 220] width 59 height 15
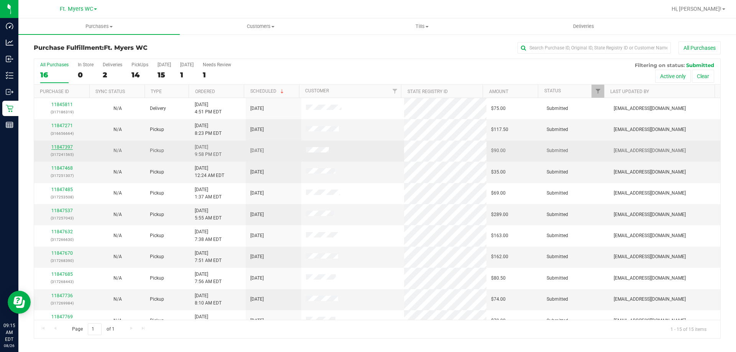
click at [62, 147] on link "11847397" at bounding box center [61, 147] width 21 height 5
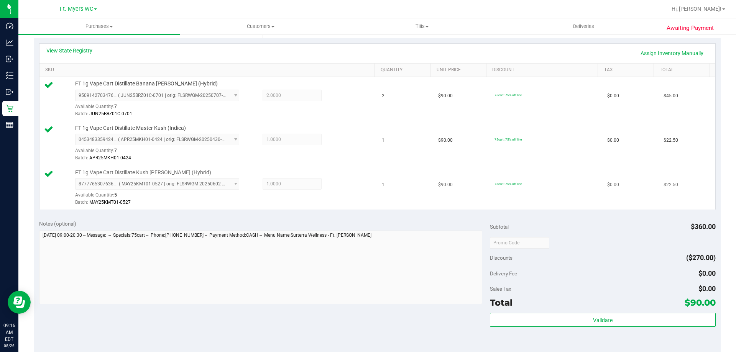
scroll to position [192, 0]
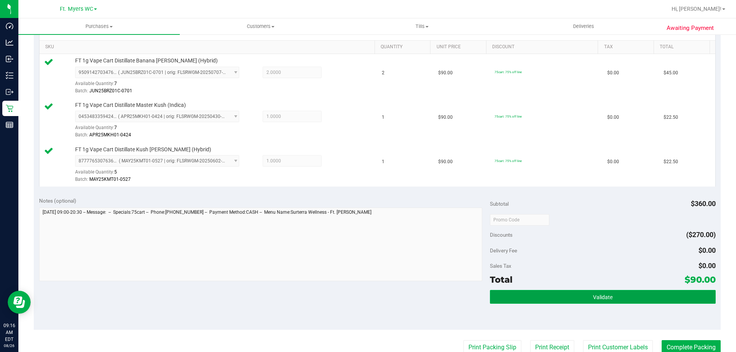
click at [568, 295] on button "Validate" at bounding box center [602, 297] width 225 height 14
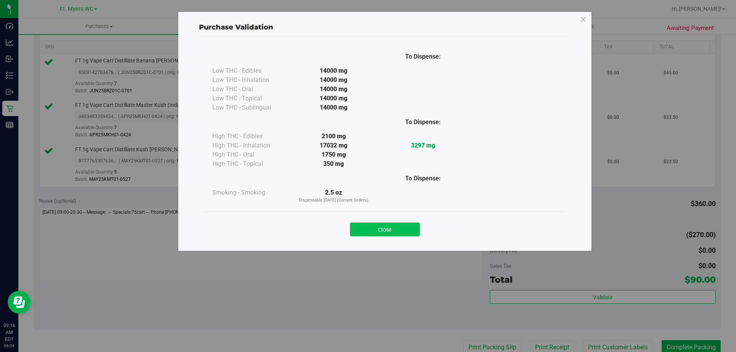
click at [384, 230] on button "Close" at bounding box center [385, 230] width 70 height 14
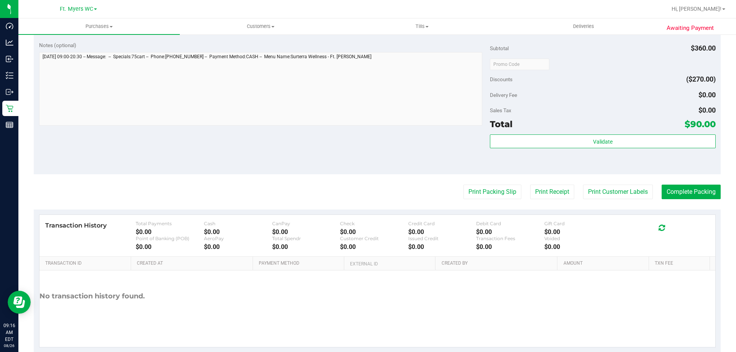
scroll to position [363, 0]
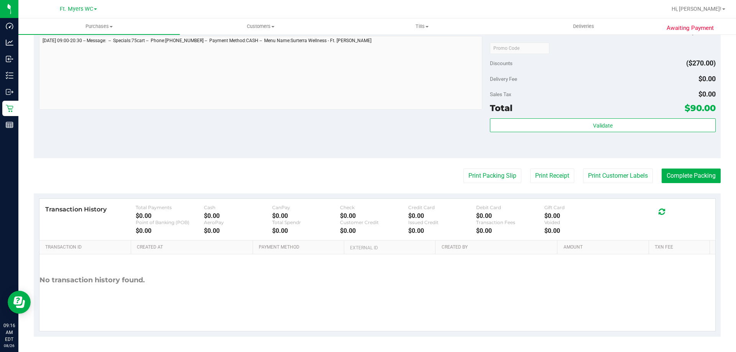
click at [483, 166] on purchase-details "Back Edit Purchase Cancel Purchase View Profile # 11847397 BioTrack ID: - Submi…" at bounding box center [377, 7] width 687 height 659
click at [485, 177] on button "Print Packing Slip" at bounding box center [492, 176] width 58 height 15
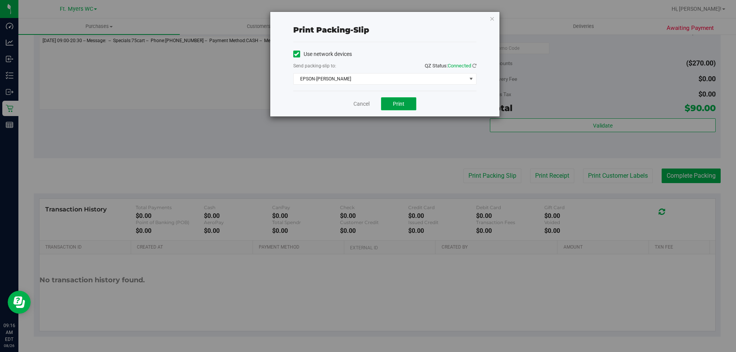
click at [403, 105] on span "Print" at bounding box center [398, 104] width 11 height 6
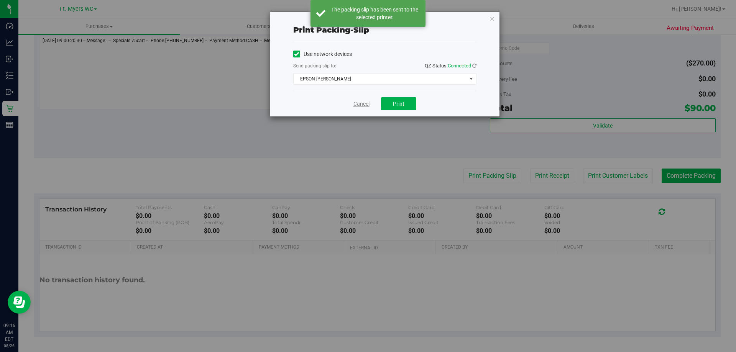
click at [361, 102] on link "Cancel" at bounding box center [361, 104] width 16 height 8
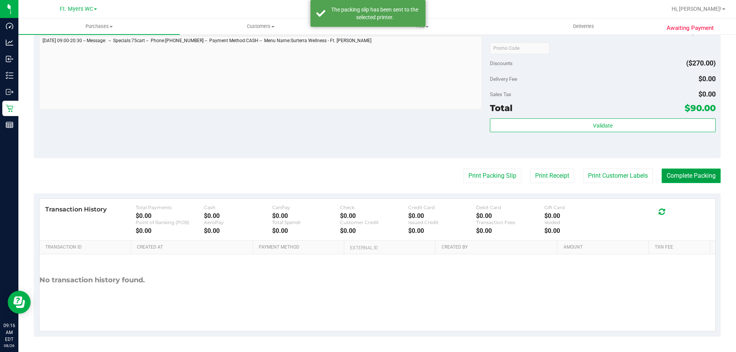
click at [705, 177] on button "Complete Packing" at bounding box center [691, 176] width 59 height 15
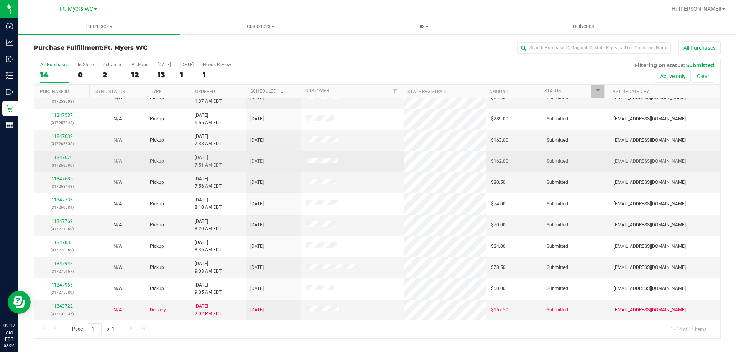
scroll to position [75, 0]
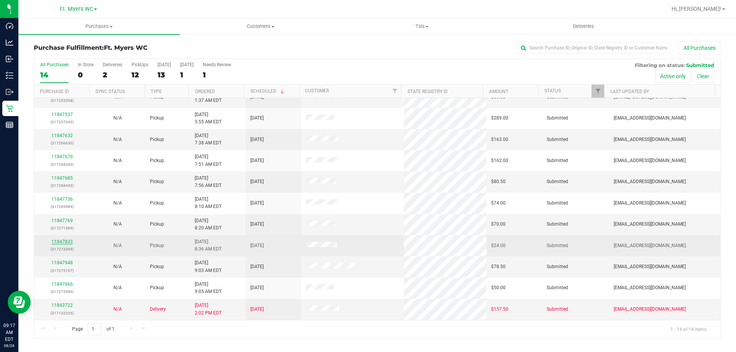
click at [62, 243] on link "11847833" at bounding box center [61, 241] width 21 height 5
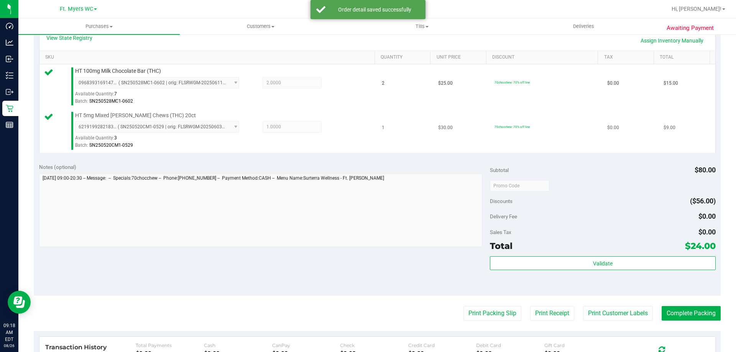
scroll to position [192, 0]
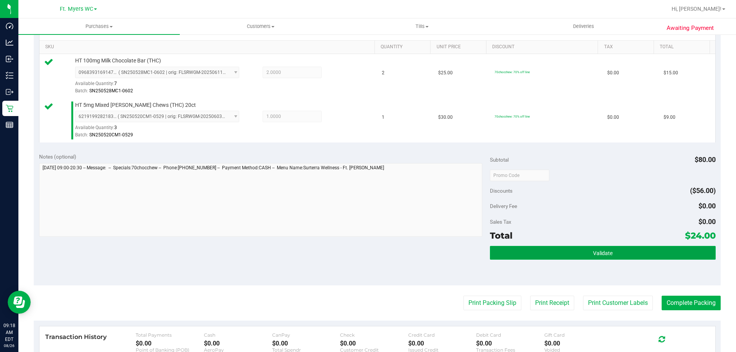
click at [573, 252] on button "Validate" at bounding box center [602, 253] width 225 height 14
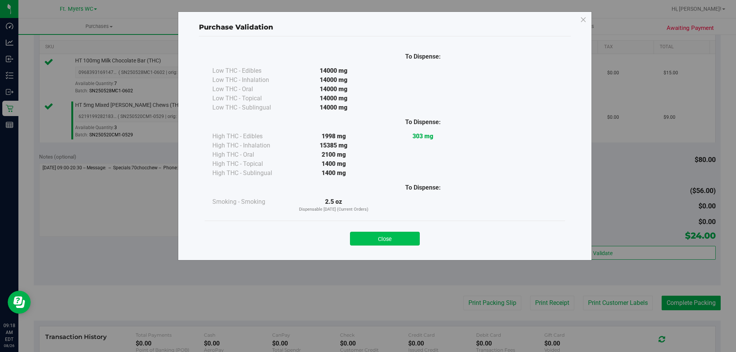
click at [383, 240] on button "Close" at bounding box center [385, 239] width 70 height 14
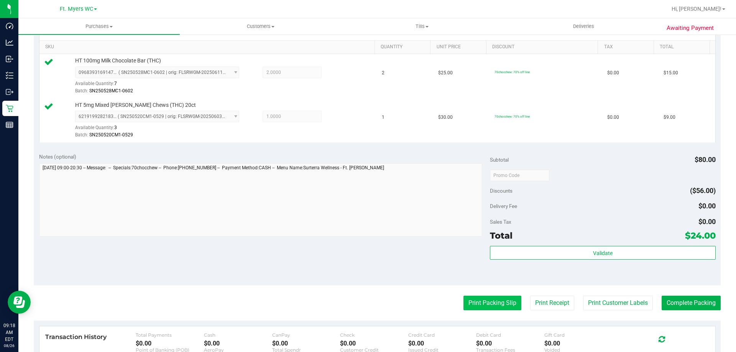
click at [488, 301] on button "Print Packing Slip" at bounding box center [492, 303] width 58 height 15
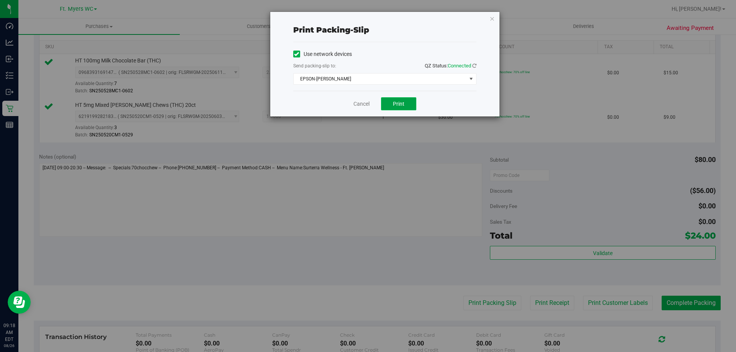
click at [407, 100] on button "Print" at bounding box center [398, 103] width 35 height 13
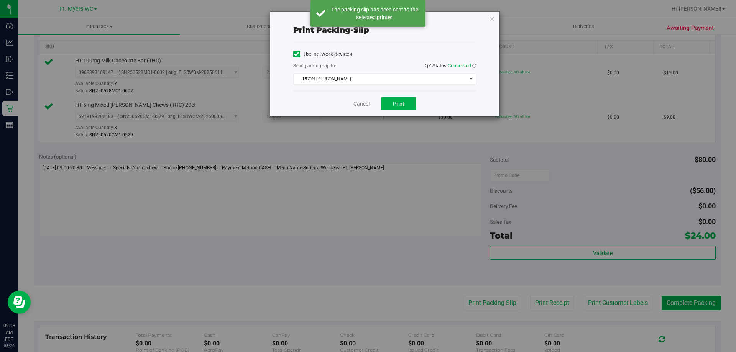
click at [362, 102] on link "Cancel" at bounding box center [361, 104] width 16 height 8
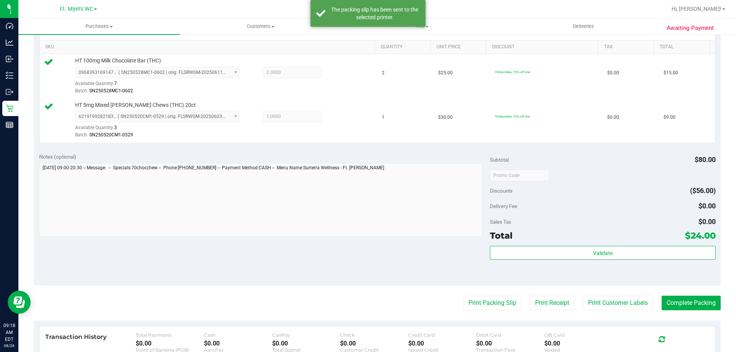
click at [672, 293] on purchase-details "Back Edit Purchase Cancel Purchase View Profile # 11847833 BioTrack ID: - Submi…" at bounding box center [377, 157] width 687 height 614
click at [674, 302] on button "Complete Packing" at bounding box center [691, 303] width 59 height 15
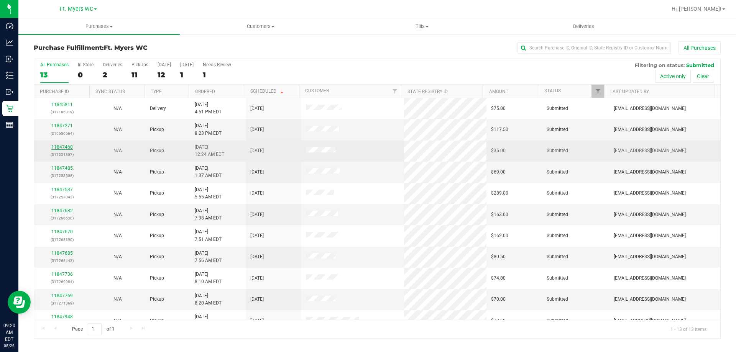
click at [58, 146] on link "11847468" at bounding box center [61, 147] width 21 height 5
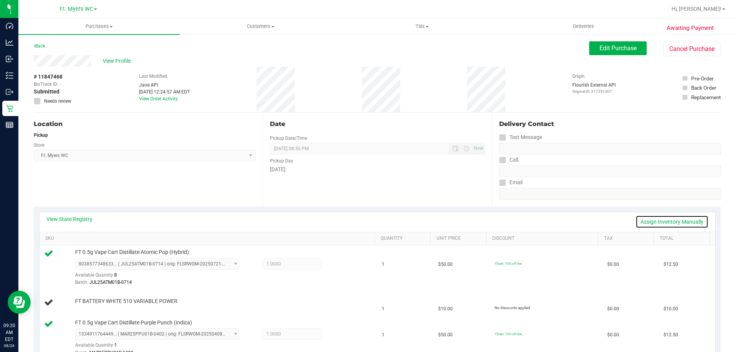
click at [681, 224] on link "Assign Inventory Manually" at bounding box center [672, 221] width 73 height 13
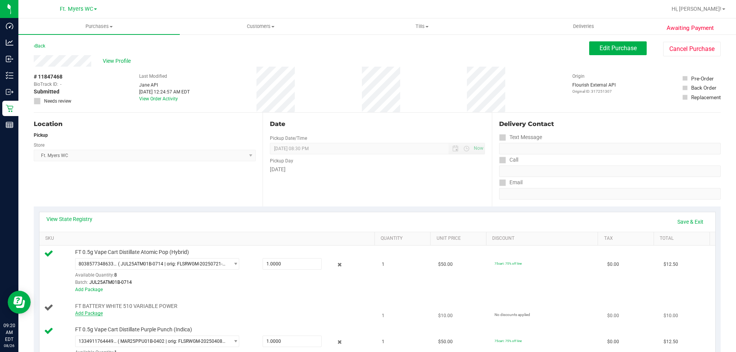
click at [97, 314] on link "Add Package" at bounding box center [89, 313] width 28 height 5
click at [159, 308] on span "Select Package" at bounding box center [153, 308] width 154 height 11
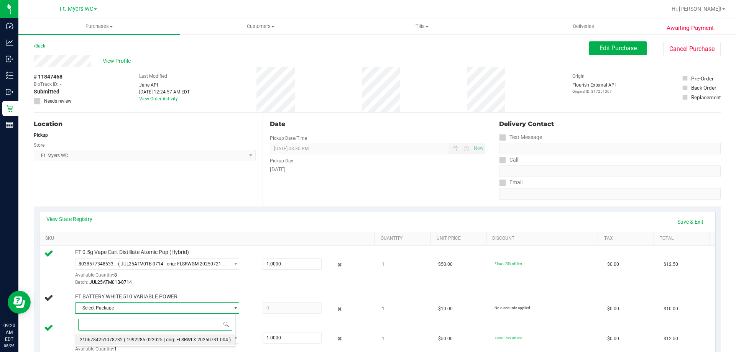
click at [151, 339] on span "( 1992285-022025 | orig: FLSRWLX-20250731-004 )" at bounding box center [177, 339] width 107 height 5
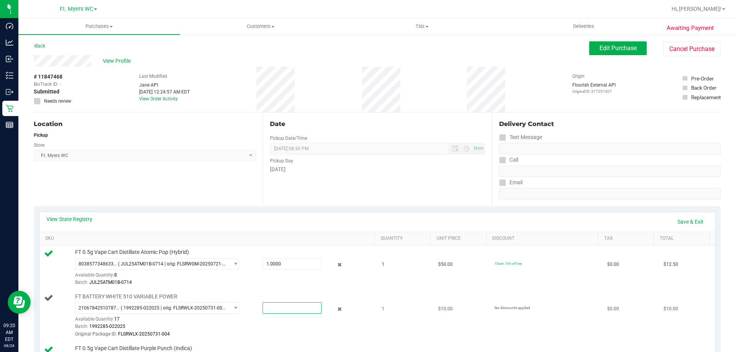
drag, startPoint x: 304, startPoint y: 309, endPoint x: 146, endPoint y: 300, distance: 157.8
click at [162, 302] on div "2106784251078732 ( 1992285-022025 | orig: FLSRWLX-20250731-004 ) 21067842510787…" at bounding box center [223, 302] width 296 height 0
type input "1"
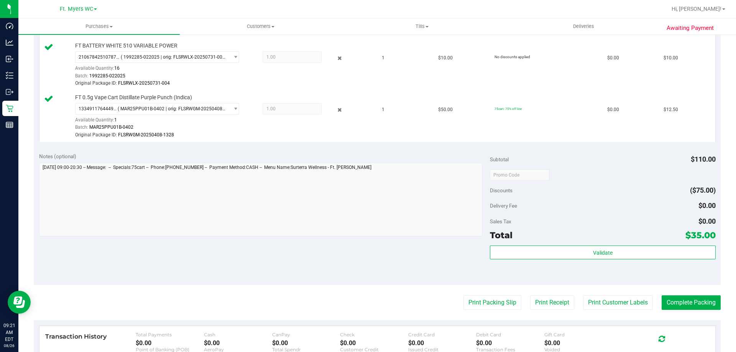
scroll to position [268, 0]
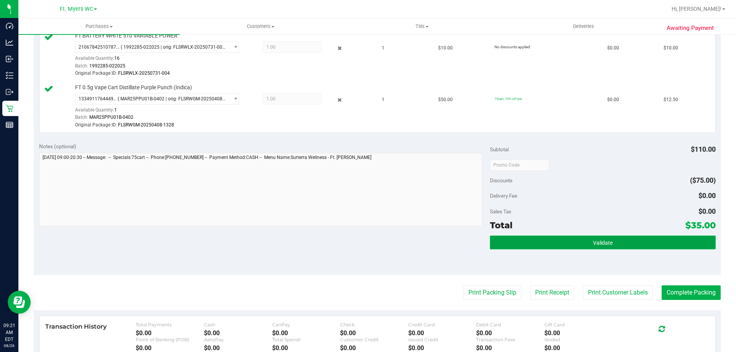
click at [572, 238] on button "Validate" at bounding box center [602, 243] width 225 height 14
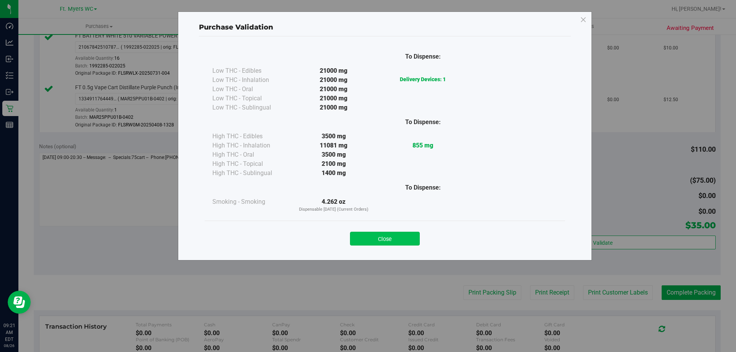
click at [406, 238] on button "Close" at bounding box center [385, 239] width 70 height 14
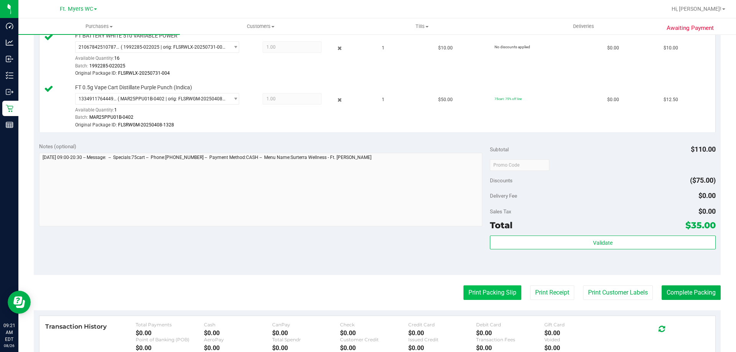
click at [506, 289] on button "Print Packing Slip" at bounding box center [492, 293] width 58 height 15
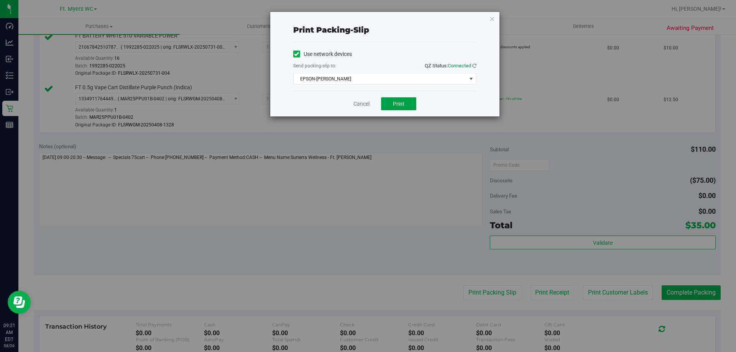
click at [411, 102] on button "Print" at bounding box center [398, 103] width 35 height 13
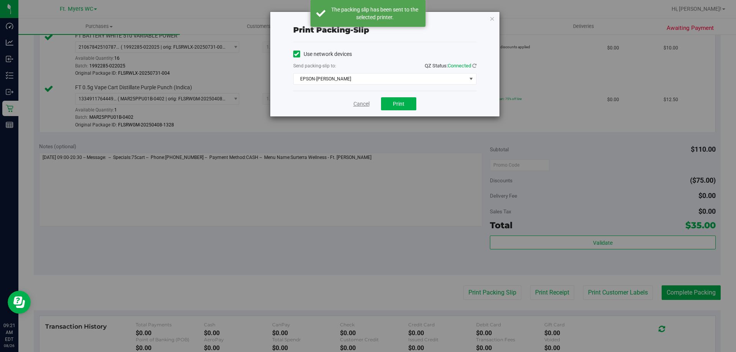
click at [361, 102] on link "Cancel" at bounding box center [361, 104] width 16 height 8
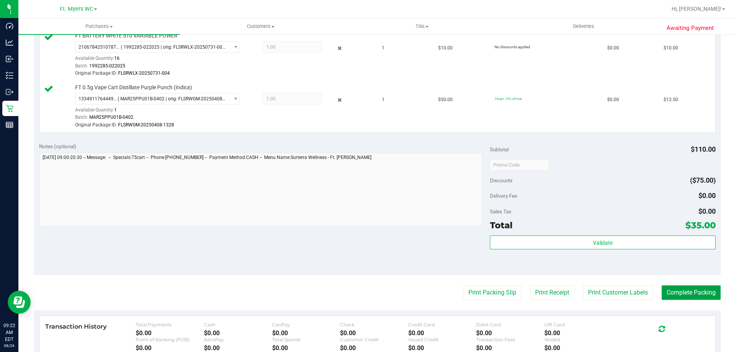
click at [680, 297] on button "Complete Packing" at bounding box center [691, 293] width 59 height 15
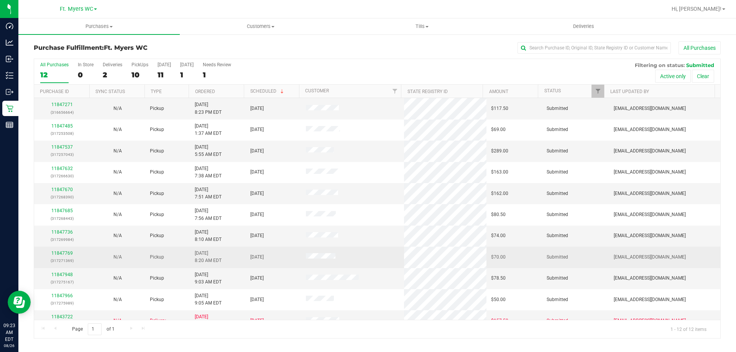
scroll to position [33, 0]
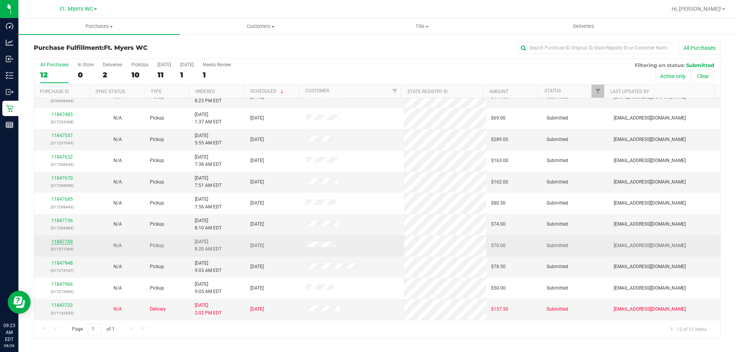
click at [66, 241] on link "11847769" at bounding box center [61, 241] width 21 height 5
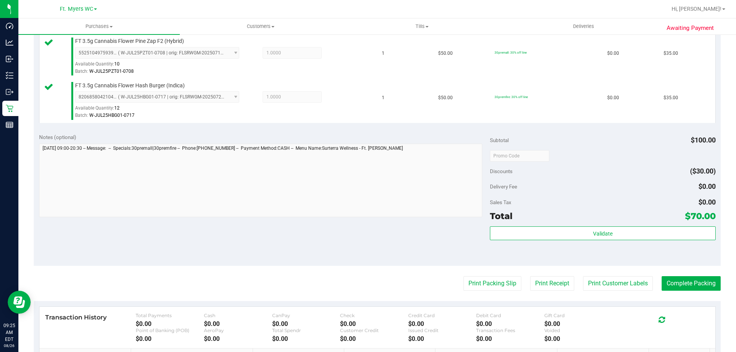
scroll to position [230, 0]
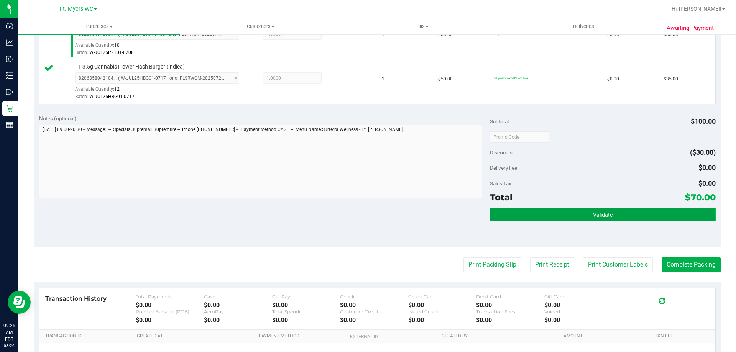
click at [605, 212] on span "Validate" at bounding box center [603, 215] width 20 height 6
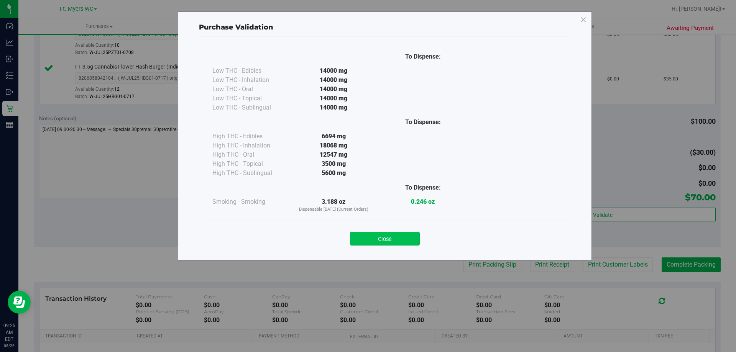
click at [397, 243] on button "Close" at bounding box center [385, 239] width 70 height 14
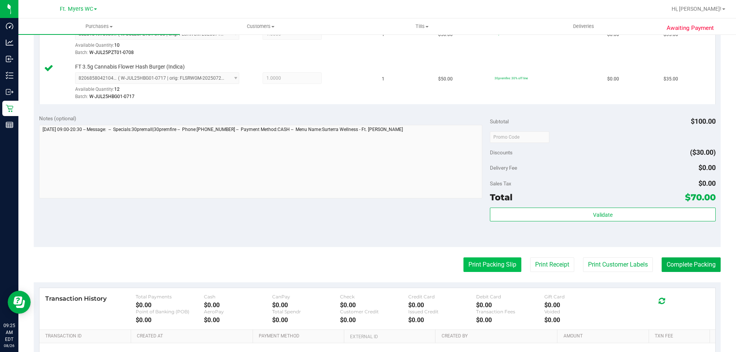
click at [483, 262] on button "Print Packing Slip" at bounding box center [492, 265] width 58 height 15
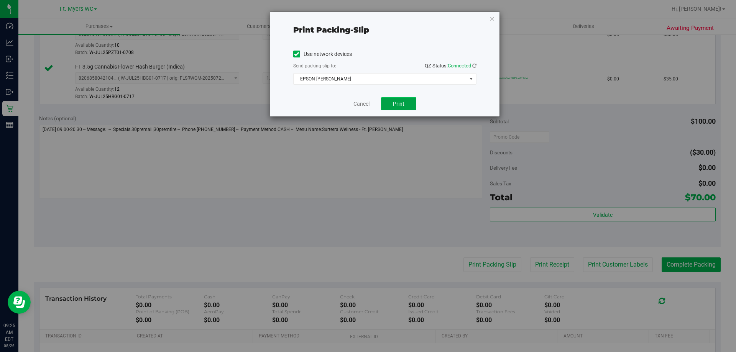
click at [402, 103] on span "Print" at bounding box center [398, 104] width 11 height 6
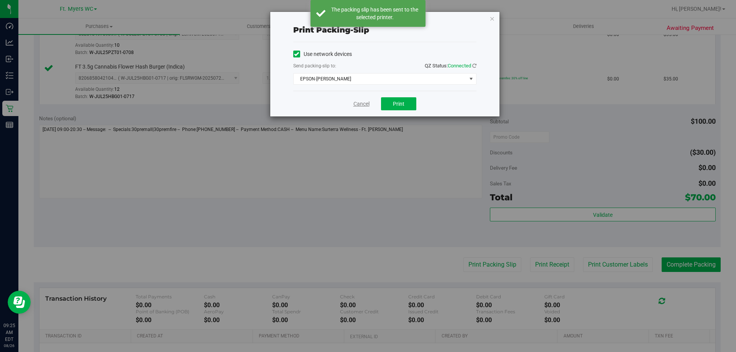
click at [361, 106] on link "Cancel" at bounding box center [361, 104] width 16 height 8
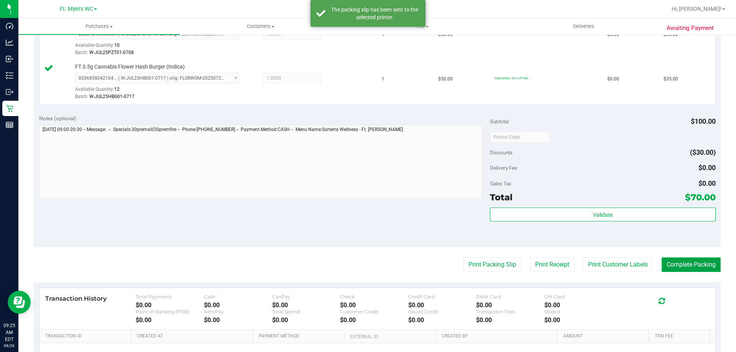
click at [676, 265] on button "Complete Packing" at bounding box center [691, 265] width 59 height 15
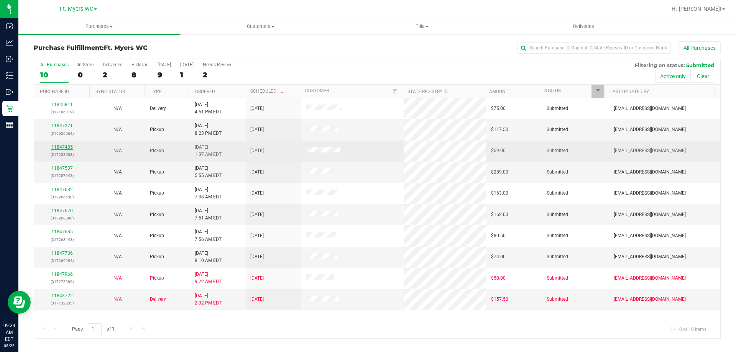
click at [69, 147] on link "11847485" at bounding box center [61, 147] width 21 height 5
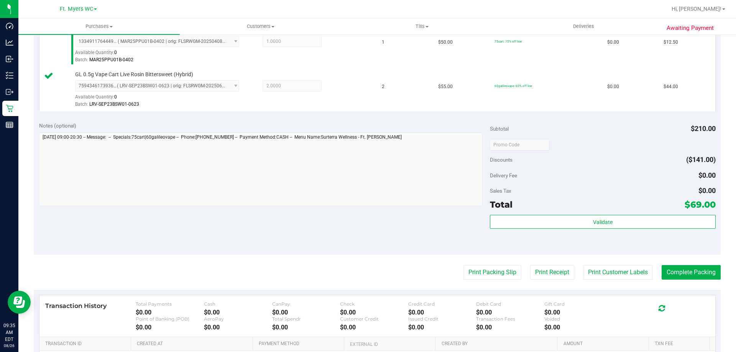
scroll to position [268, 0]
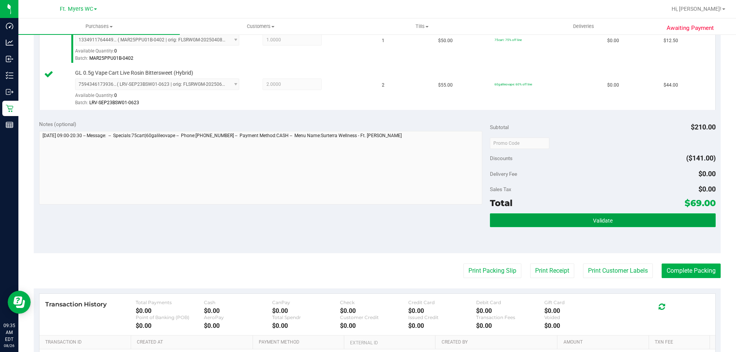
click at [549, 219] on button "Validate" at bounding box center [602, 221] width 225 height 14
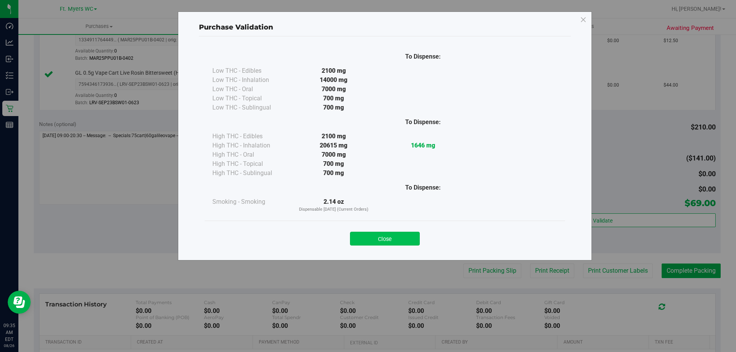
click at [392, 234] on button "Close" at bounding box center [385, 239] width 70 height 14
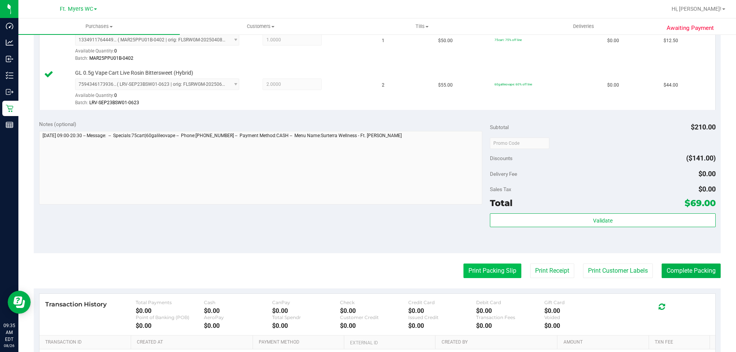
click at [480, 268] on button "Print Packing Slip" at bounding box center [492, 271] width 58 height 15
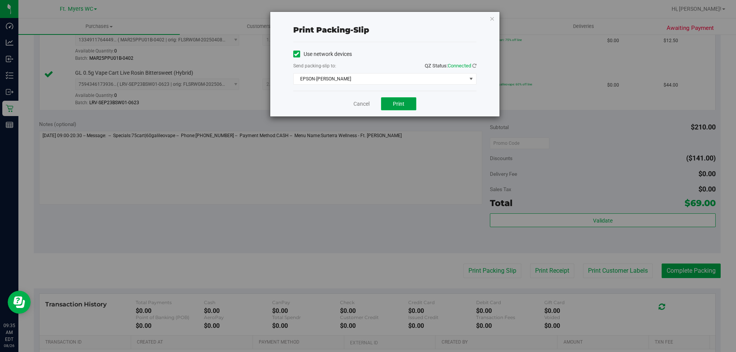
click at [384, 100] on button "Print" at bounding box center [398, 103] width 35 height 13
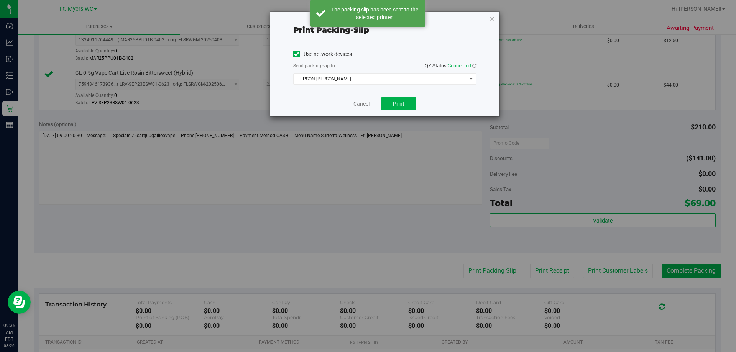
click at [361, 102] on link "Cancel" at bounding box center [361, 104] width 16 height 8
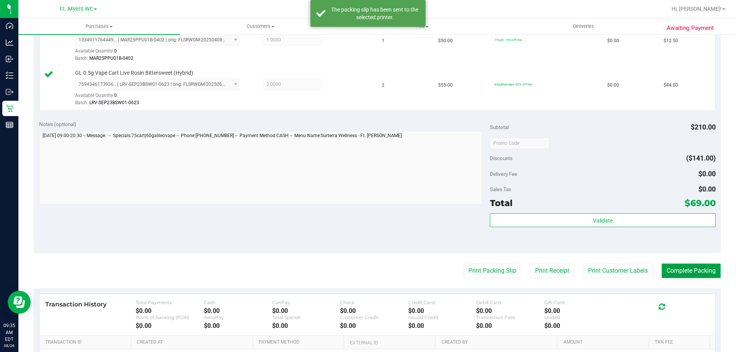
click at [687, 276] on button "Complete Packing" at bounding box center [691, 271] width 59 height 15
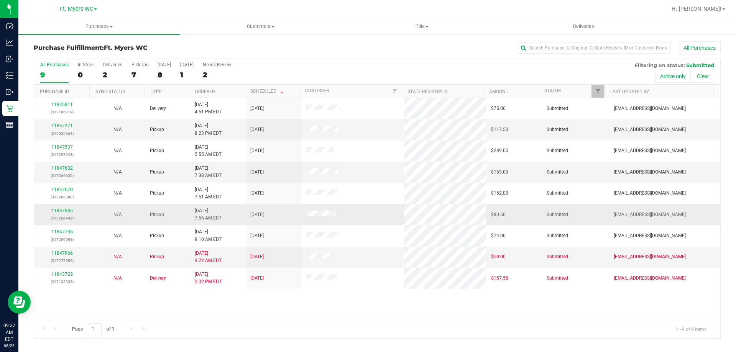
click at [59, 206] on td "11847685 (317268443)" at bounding box center [62, 214] width 56 height 21
click at [59, 209] on link "11847685" at bounding box center [61, 210] width 21 height 5
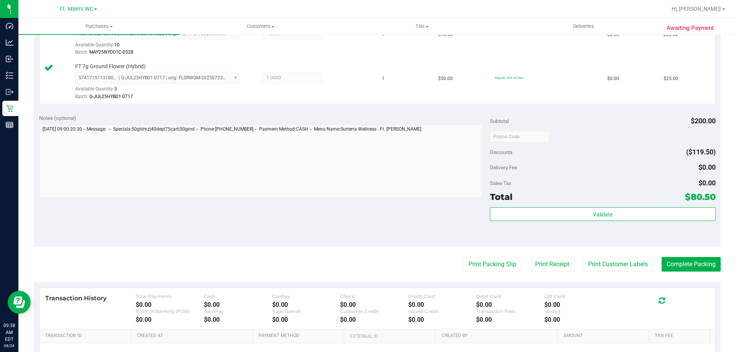
scroll to position [383, 0]
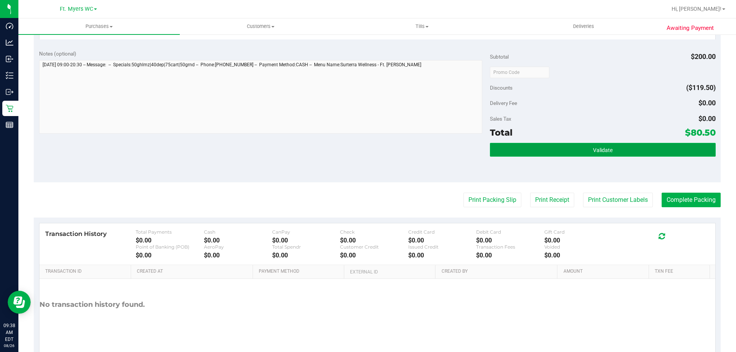
click at [623, 153] on button "Validate" at bounding box center [602, 150] width 225 height 14
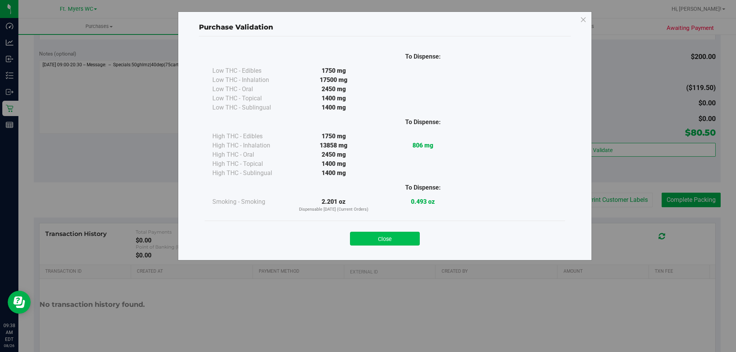
click at [400, 234] on button "Close" at bounding box center [385, 239] width 70 height 14
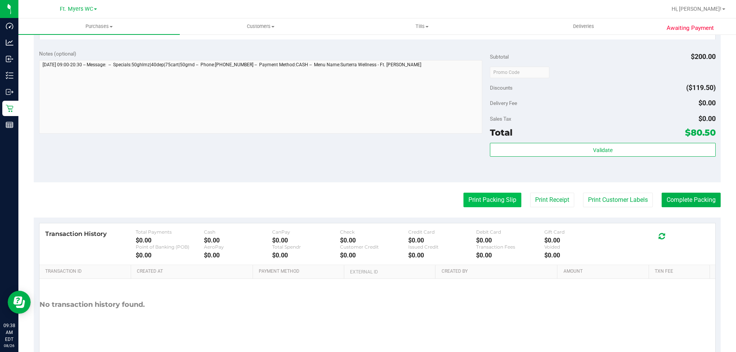
click at [463, 194] on button "Print Packing Slip" at bounding box center [492, 200] width 58 height 15
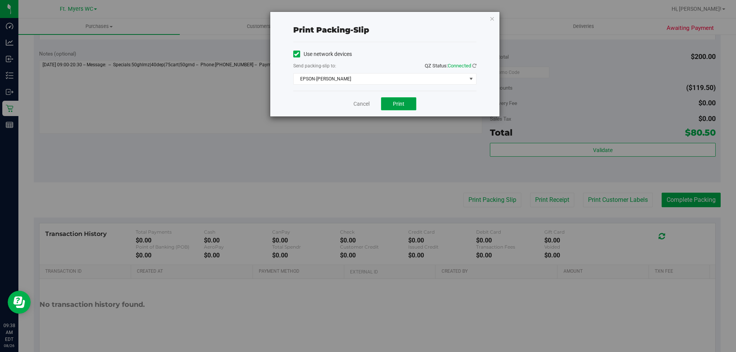
click at [396, 104] on span "Print" at bounding box center [398, 104] width 11 height 6
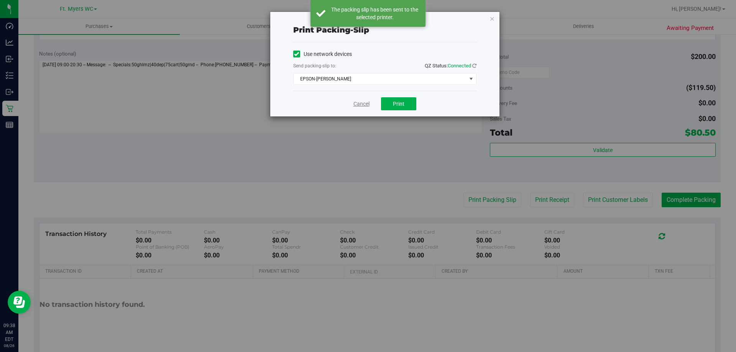
click at [360, 105] on link "Cancel" at bounding box center [361, 104] width 16 height 8
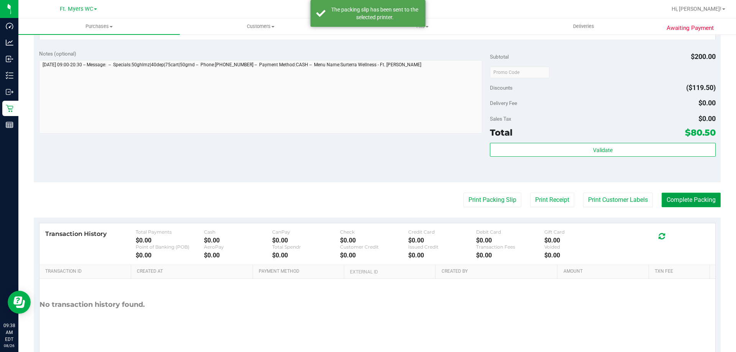
click at [701, 198] on button "Complete Packing" at bounding box center [691, 200] width 59 height 15
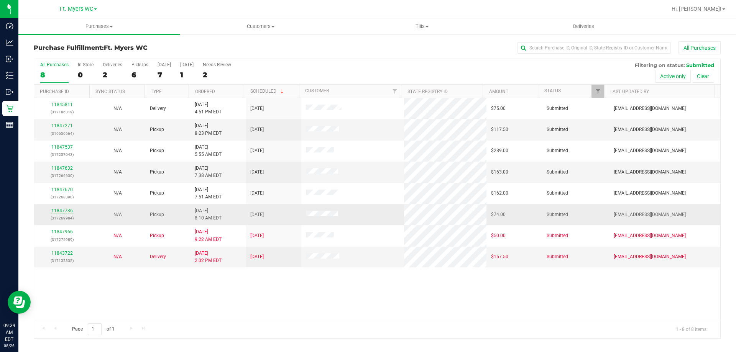
click at [66, 209] on link "11847736" at bounding box center [61, 210] width 21 height 5
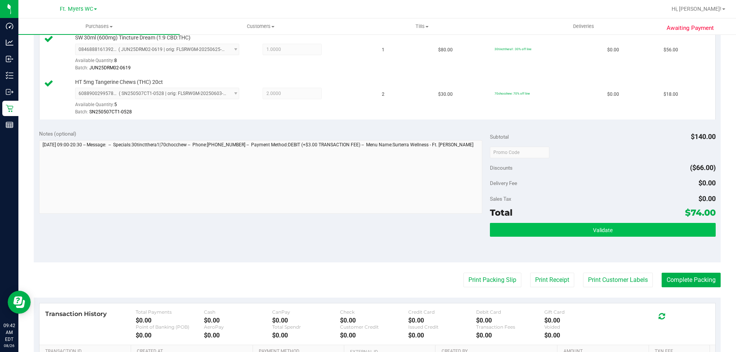
scroll to position [230, 0]
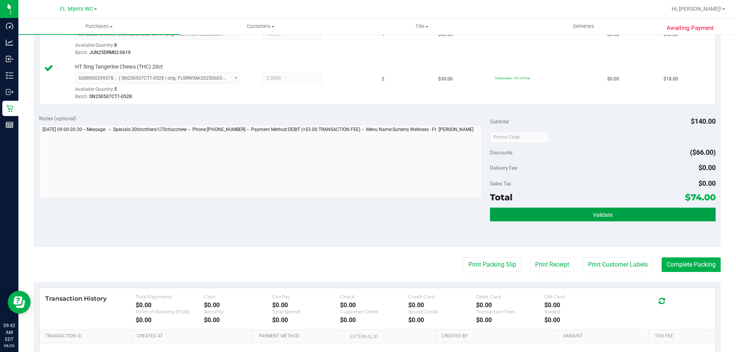
click at [617, 212] on button "Validate" at bounding box center [602, 215] width 225 height 14
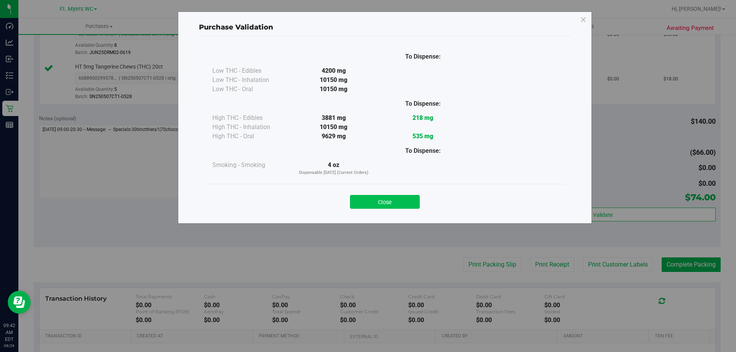
click at [386, 201] on button "Close" at bounding box center [385, 202] width 70 height 14
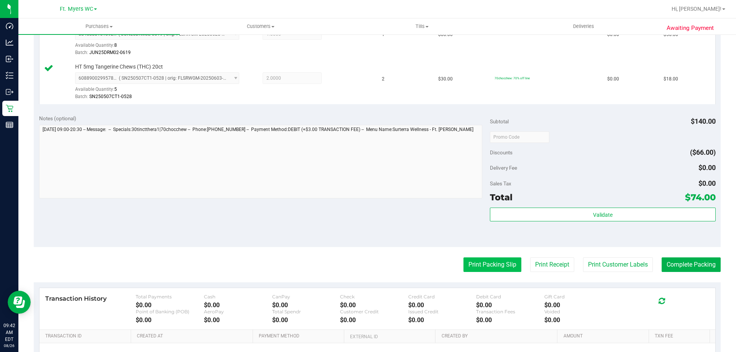
click at [501, 268] on button "Print Packing Slip" at bounding box center [492, 265] width 58 height 15
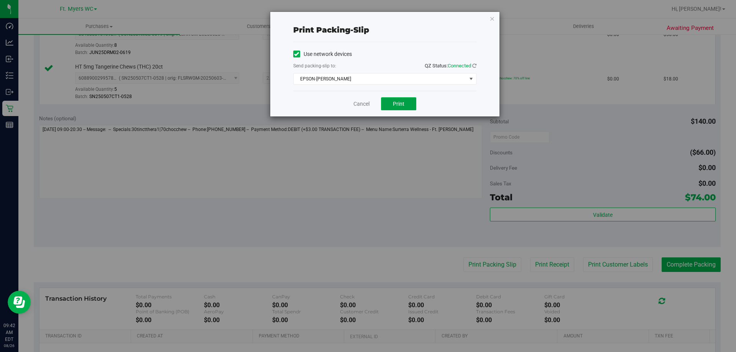
click at [392, 106] on button "Print" at bounding box center [398, 103] width 35 height 13
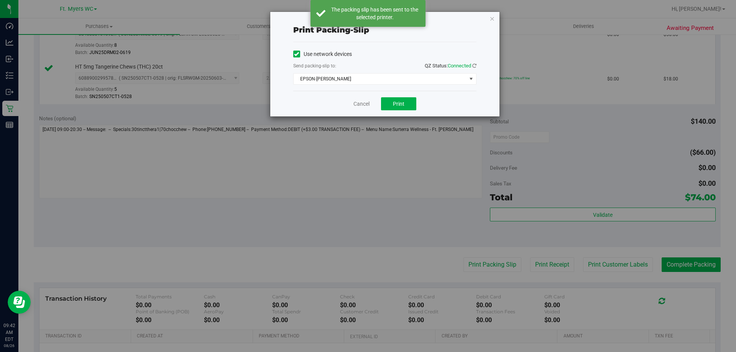
click at [694, 269] on div "Print packing-slip Use network devices Send packing-slip to: QZ Status: Connect…" at bounding box center [371, 176] width 742 height 352
click at [691, 268] on div "Print packing-slip Use network devices Send packing-slip to: QZ Status: Connect…" at bounding box center [371, 176] width 742 height 352
click at [362, 103] on link "Cancel" at bounding box center [361, 104] width 16 height 8
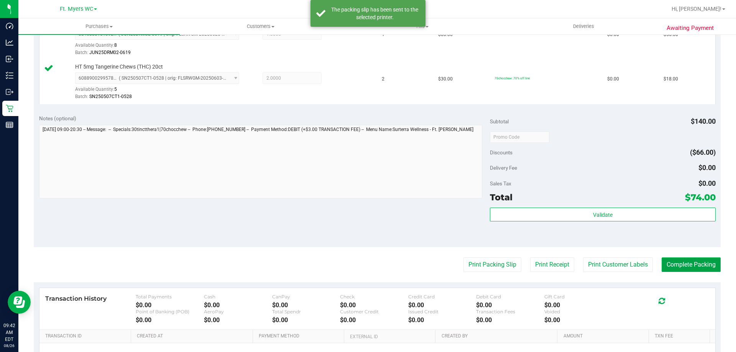
click at [692, 268] on button "Complete Packing" at bounding box center [691, 265] width 59 height 15
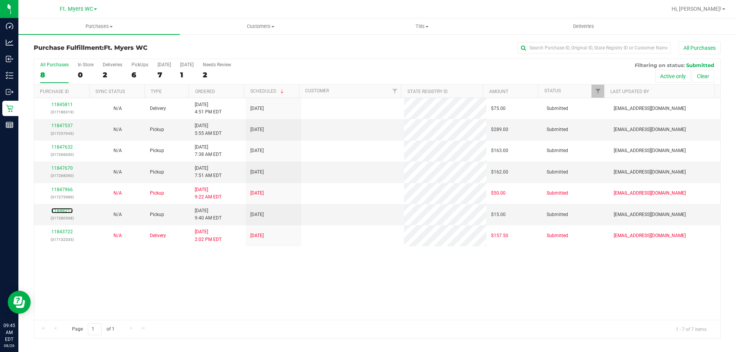
click at [69, 209] on link "11848217" at bounding box center [61, 210] width 21 height 5
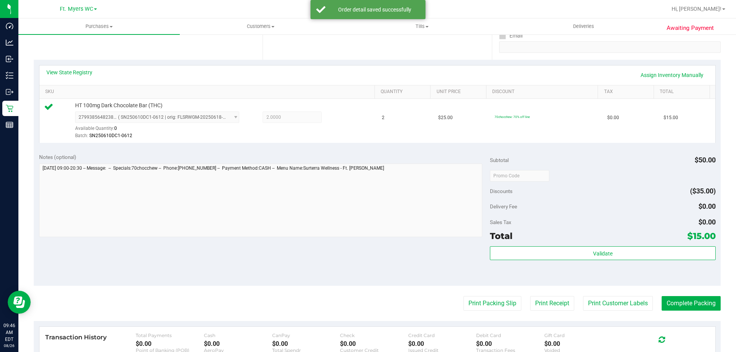
scroll to position [192, 0]
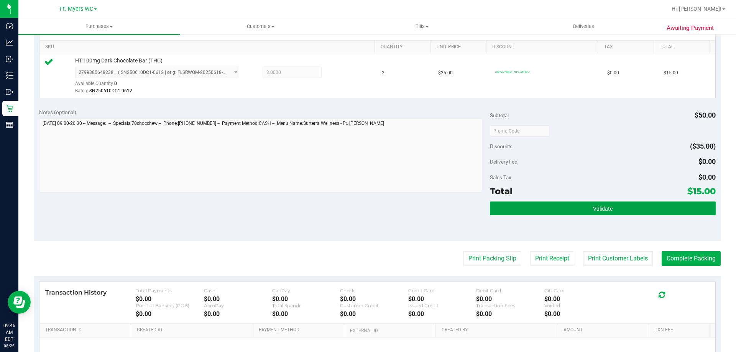
click at [640, 205] on button "Validate" at bounding box center [602, 209] width 225 height 14
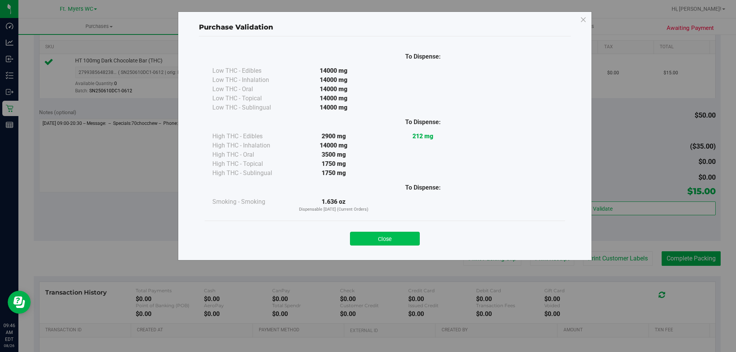
click at [386, 241] on button "Close" at bounding box center [385, 239] width 70 height 14
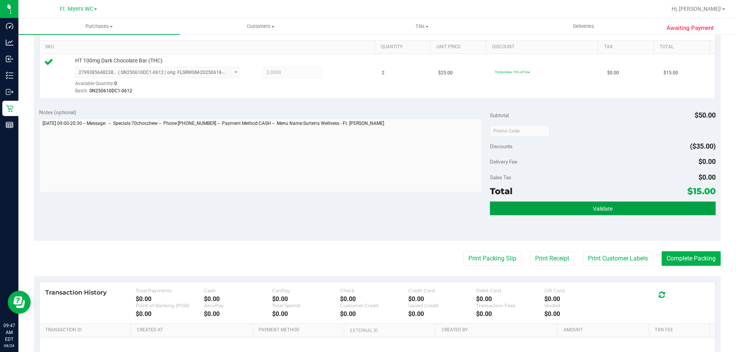
click at [521, 210] on button "Validate" at bounding box center [602, 209] width 225 height 14
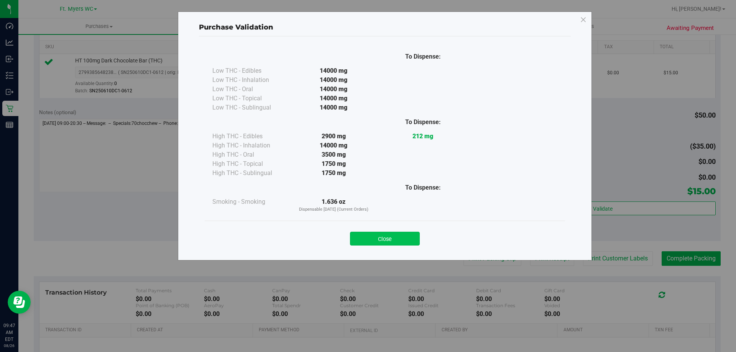
click at [399, 236] on button "Close" at bounding box center [385, 239] width 70 height 14
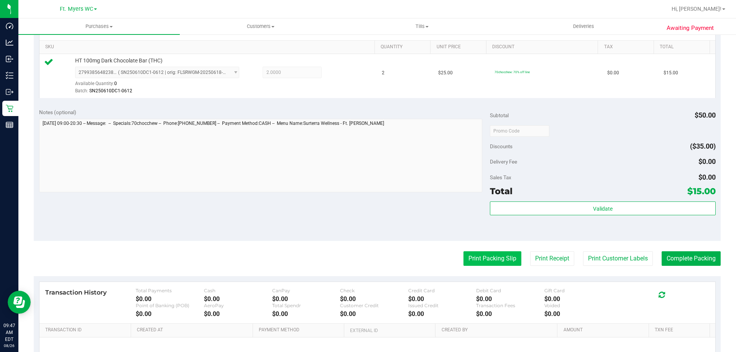
click at [494, 255] on button "Print Packing Slip" at bounding box center [492, 258] width 58 height 15
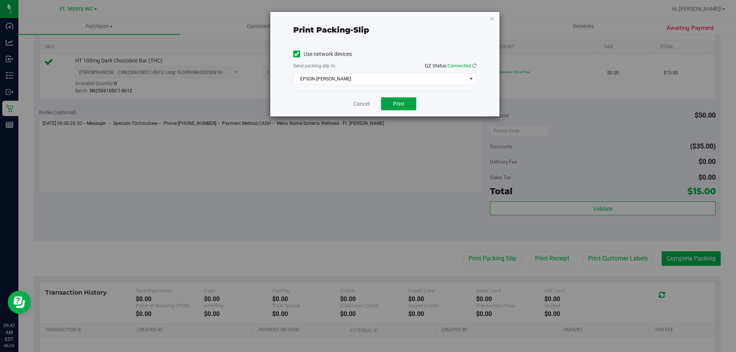
click at [393, 106] on span "Print" at bounding box center [398, 104] width 11 height 6
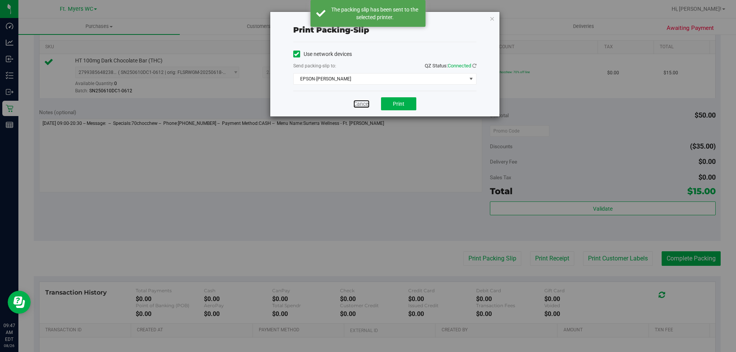
drag, startPoint x: 360, startPoint y: 104, endPoint x: 373, endPoint y: 109, distance: 13.7
click at [360, 103] on link "Cancel" at bounding box center [361, 104] width 16 height 8
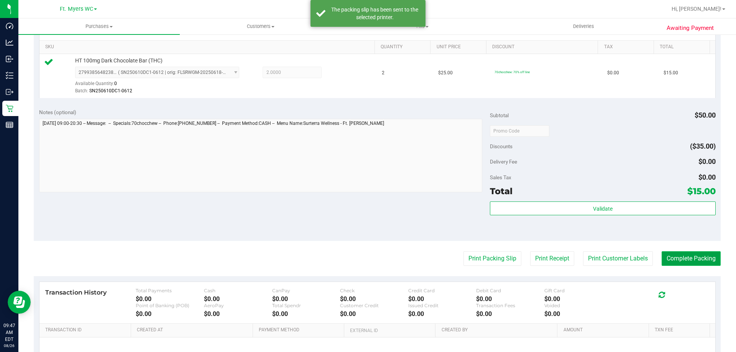
click at [688, 266] on button "Complete Packing" at bounding box center [691, 258] width 59 height 15
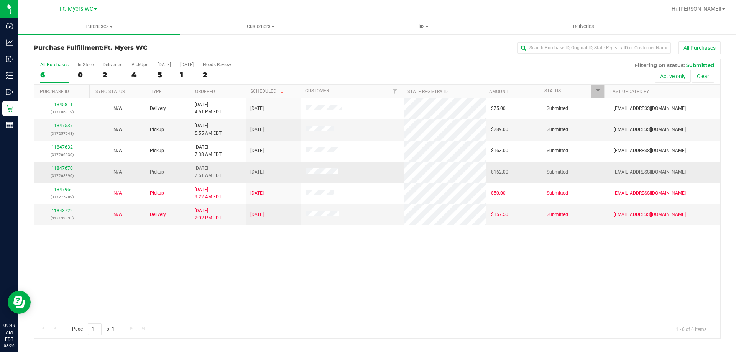
click at [59, 164] on td "11847670 (317268390)" at bounding box center [62, 172] width 56 height 21
click at [58, 168] on link "11847670" at bounding box center [61, 168] width 21 height 5
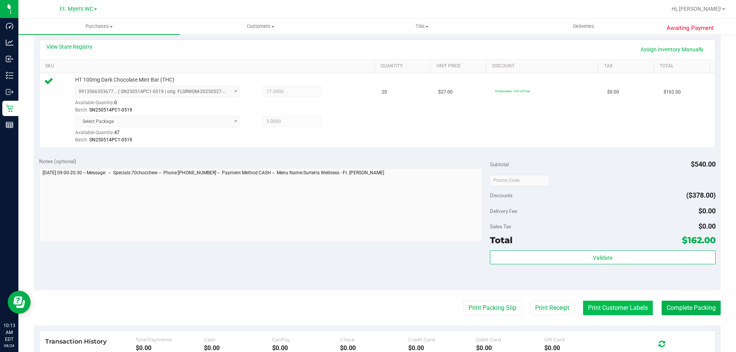
scroll to position [230, 0]
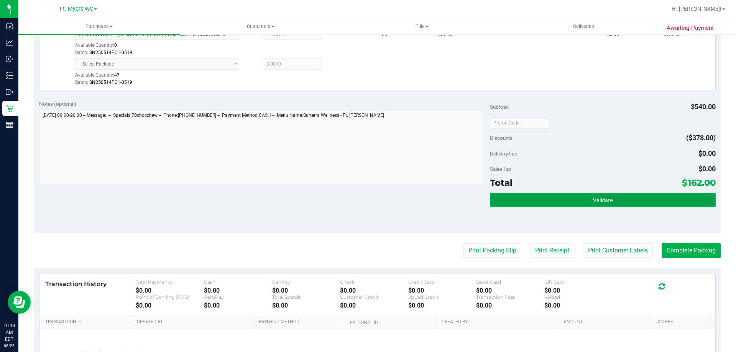
click at [606, 195] on button "Validate" at bounding box center [602, 200] width 225 height 14
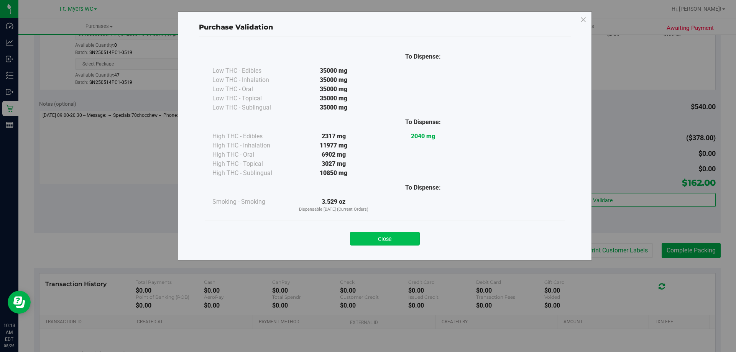
click at [395, 245] on button "Close" at bounding box center [385, 239] width 70 height 14
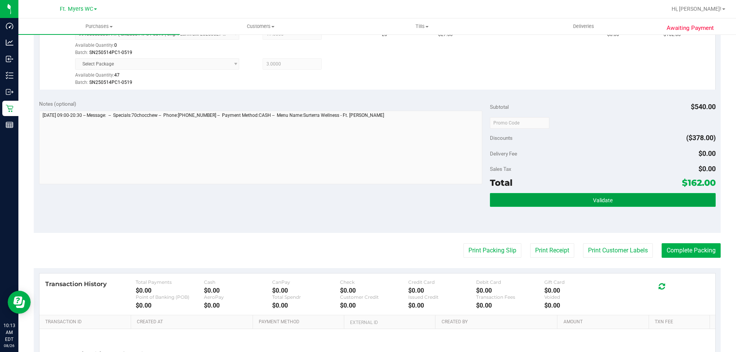
click at [593, 198] on span "Validate" at bounding box center [603, 200] width 20 height 6
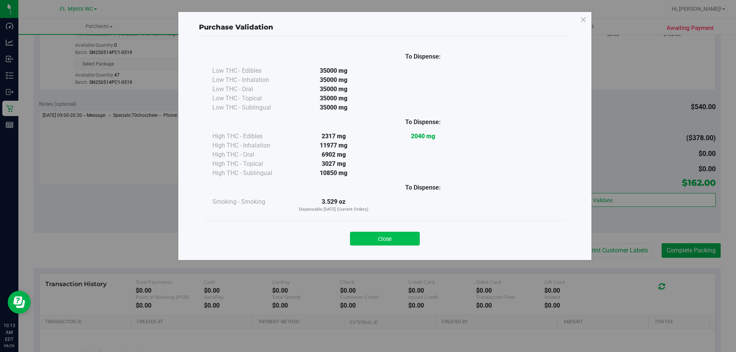
click at [404, 237] on button "Close" at bounding box center [385, 239] width 70 height 14
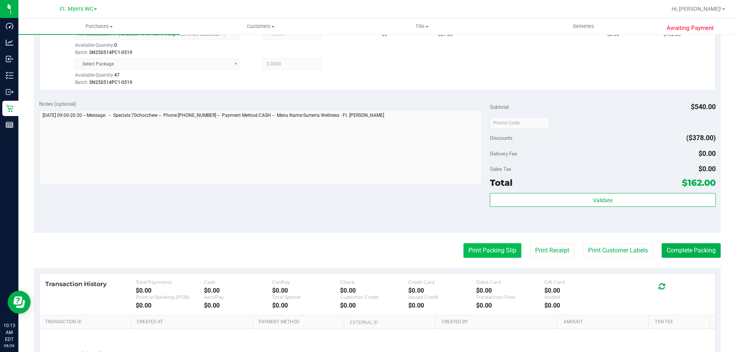
click at [469, 255] on button "Print Packing Slip" at bounding box center [492, 250] width 58 height 15
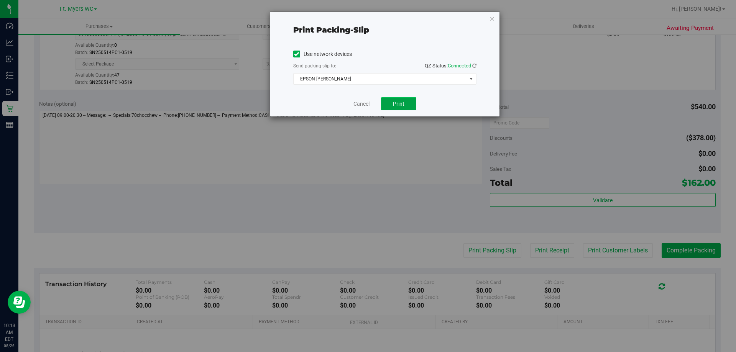
click at [396, 103] on span "Print" at bounding box center [398, 104] width 11 height 6
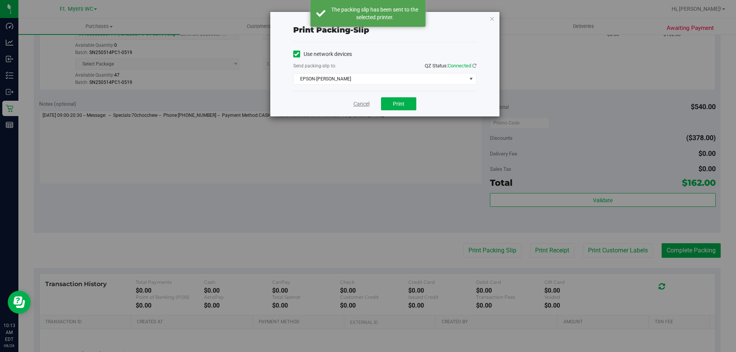
click at [359, 106] on link "Cancel" at bounding box center [361, 104] width 16 height 8
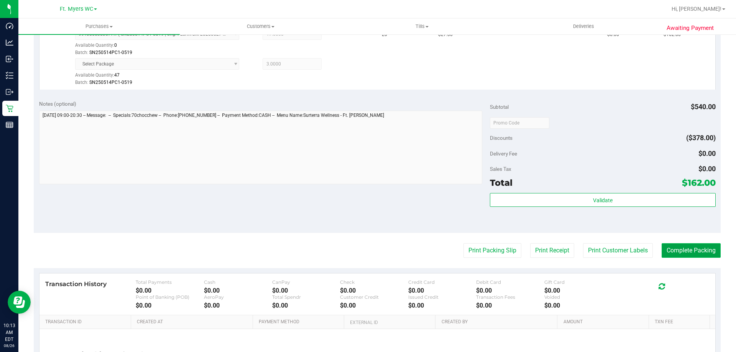
click at [691, 251] on button "Complete Packing" at bounding box center [691, 250] width 59 height 15
